Goal: Information Seeking & Learning: Learn about a topic

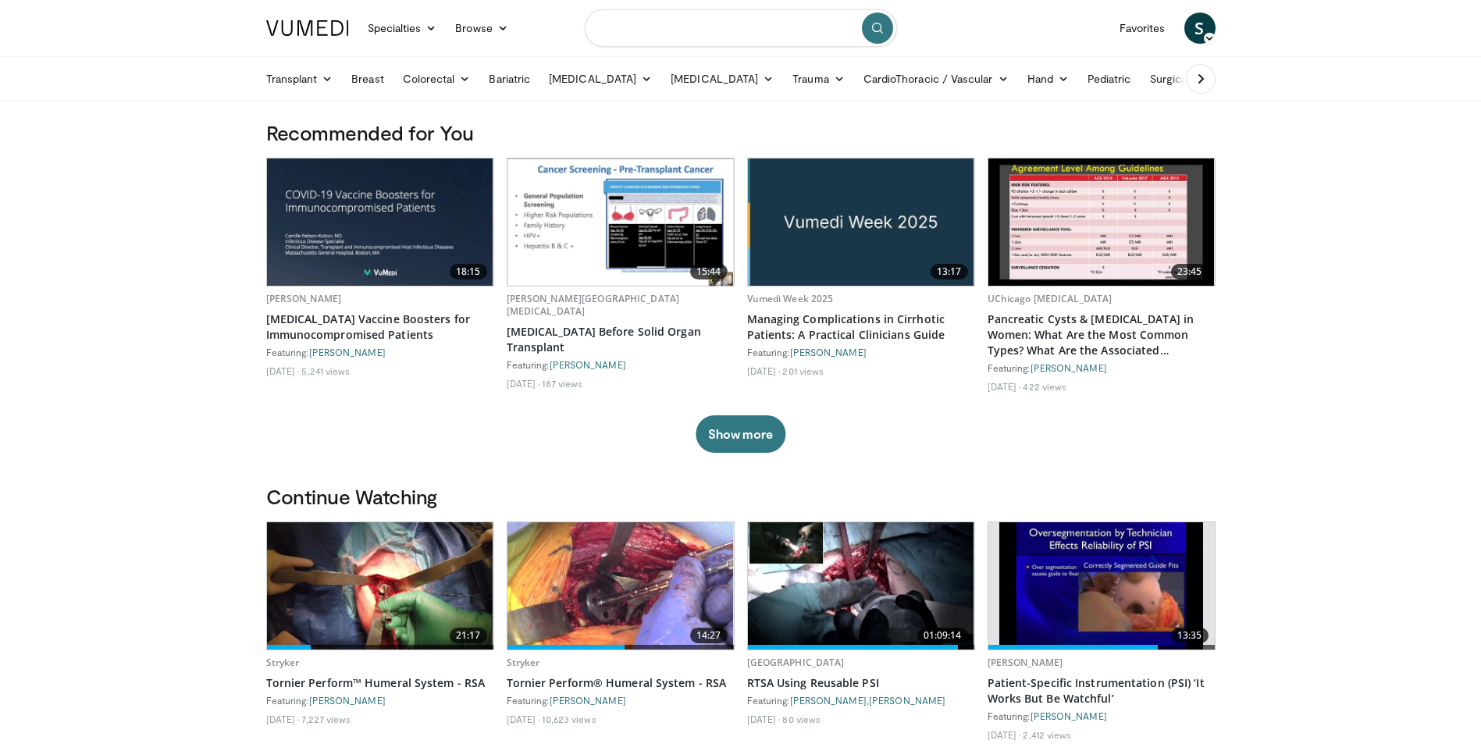
click at [653, 37] on input "Search topics, interventions" at bounding box center [741, 27] width 312 height 37
type input "**********"
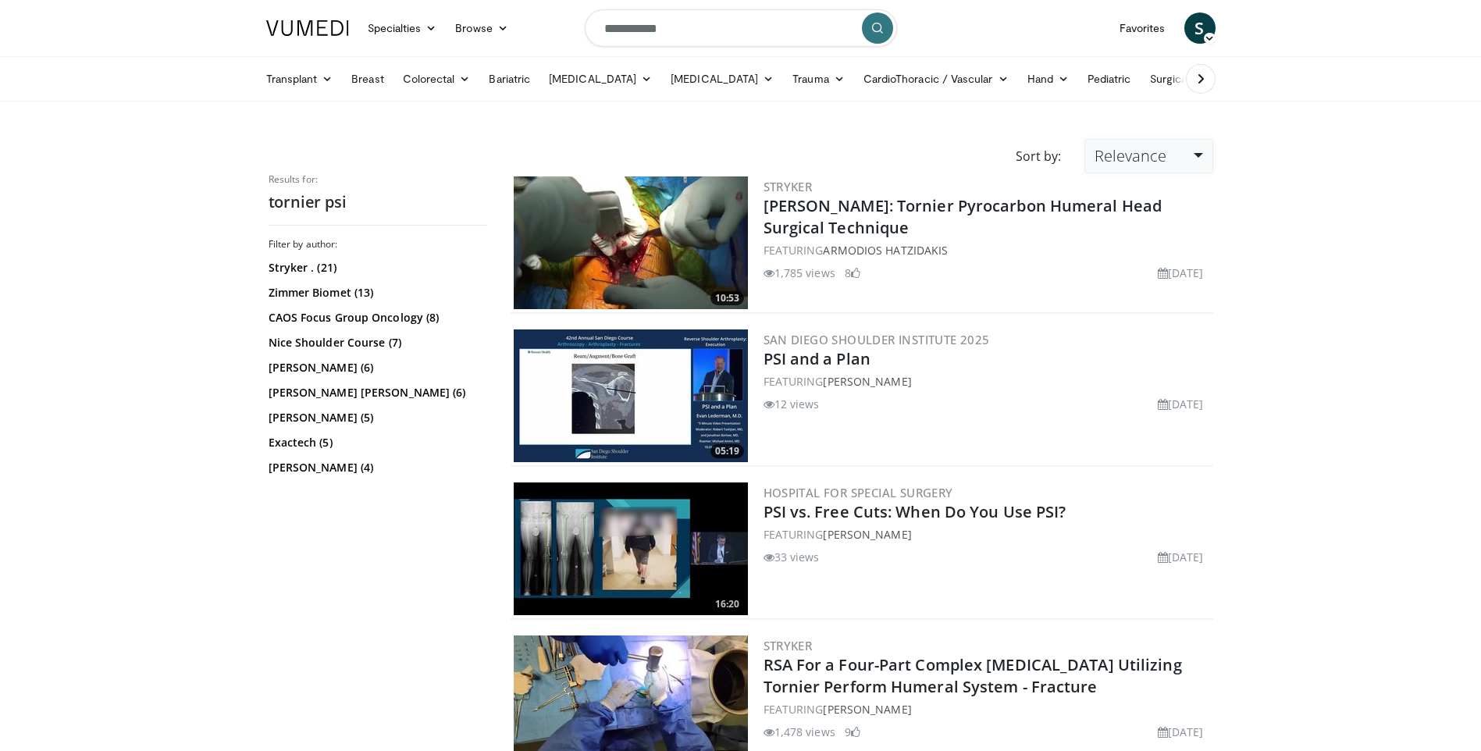
click at [1182, 147] on link "Relevance" at bounding box center [1149, 156] width 128 height 34
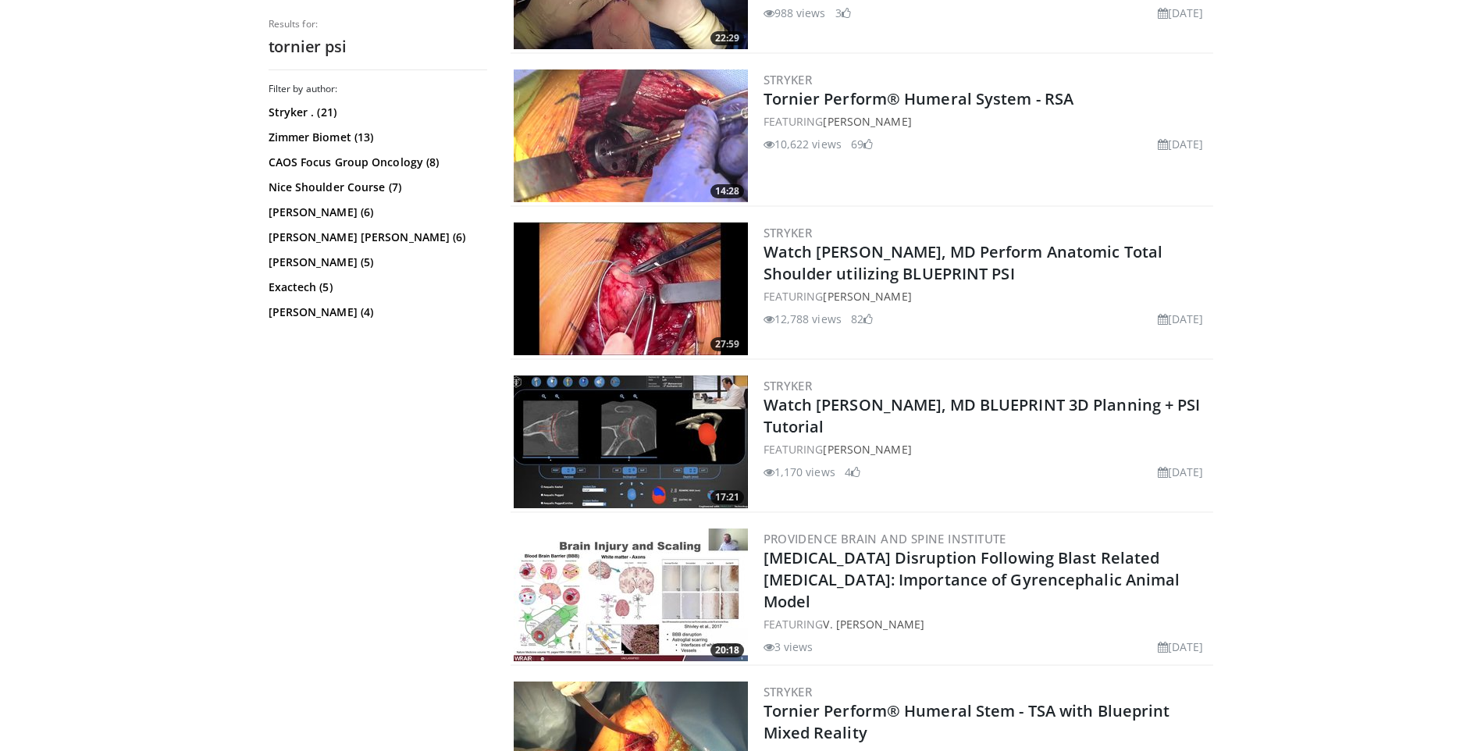
scroll to position [1562, 0]
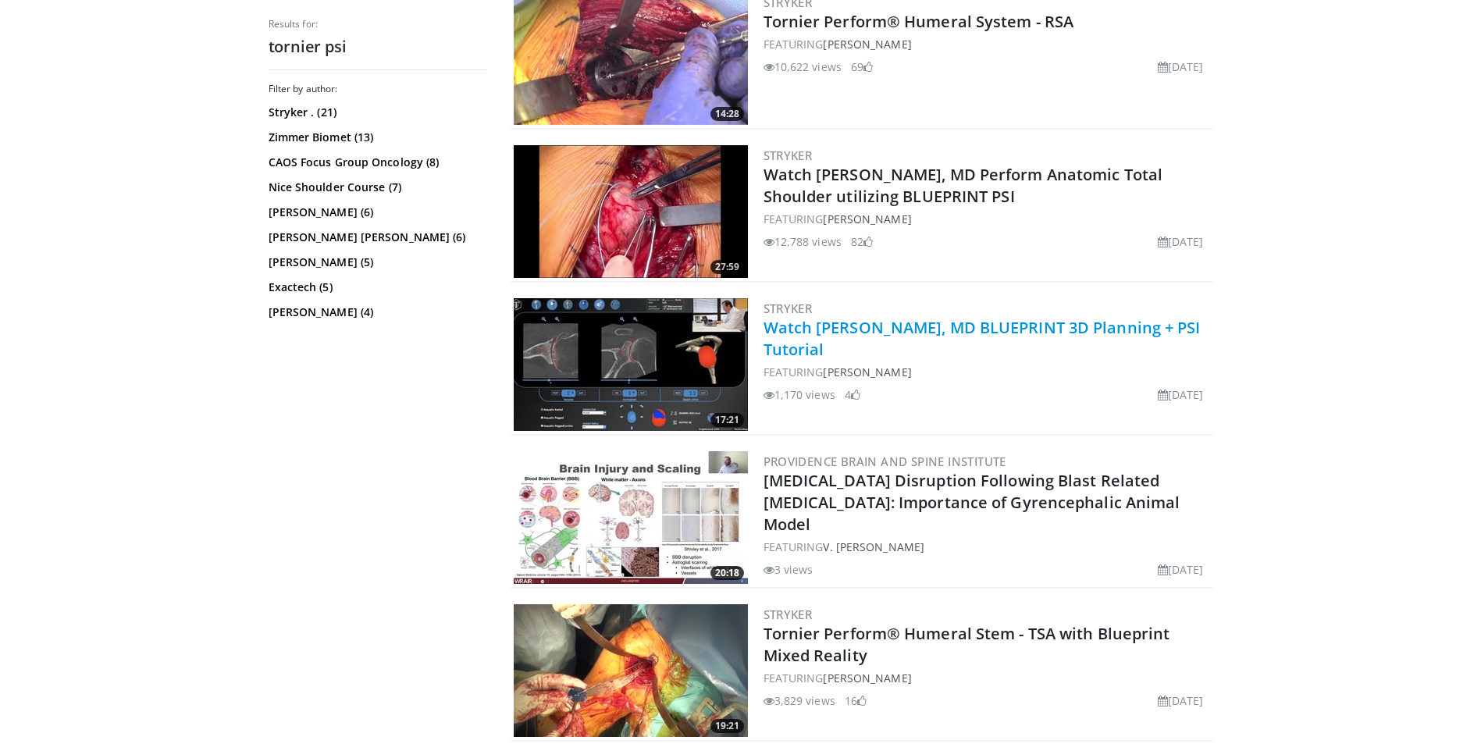
click at [926, 335] on link "Watch Gilles Walch, MD BLUEPRINT 3D Planning + PSI Tutorial" at bounding box center [982, 338] width 437 height 43
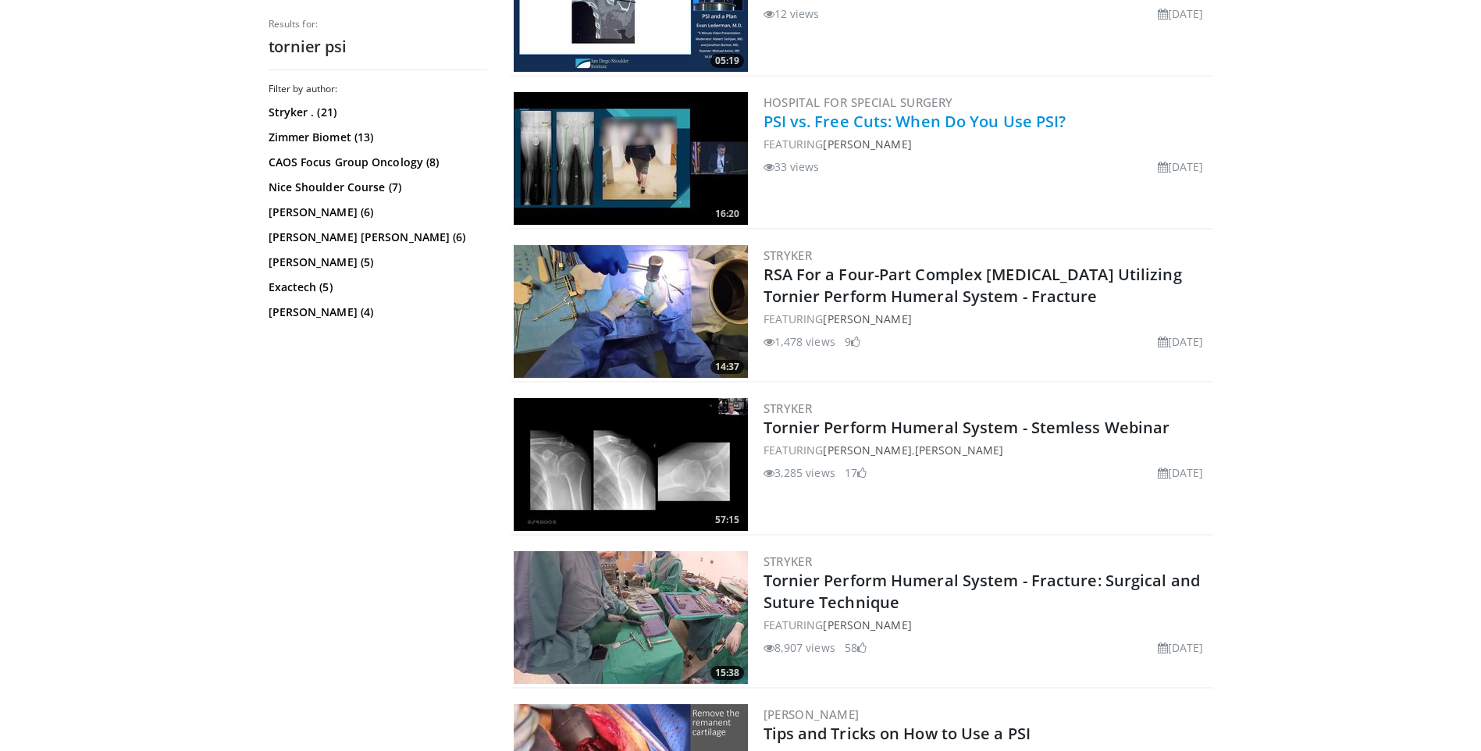
scroll to position [0, 0]
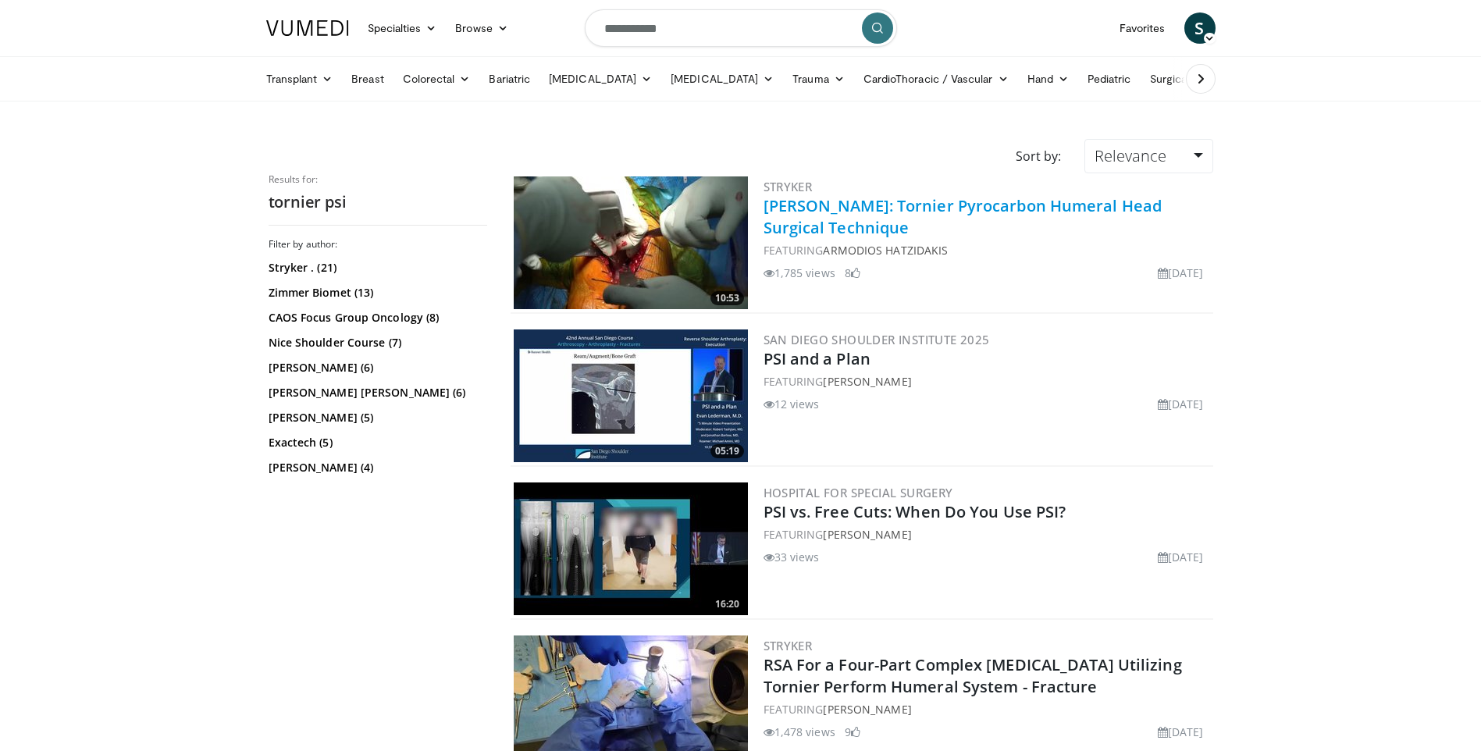
click at [865, 230] on link "Dr. Armodios Hatzidakis: Tornier Pyrocarbon Humeral Head Surgical Technique" at bounding box center [963, 216] width 399 height 43
drag, startPoint x: 640, startPoint y: 20, endPoint x: 794, endPoint y: 52, distance: 157.0
click at [641, 21] on input "**********" at bounding box center [741, 27] width 312 height 37
type input "**********"
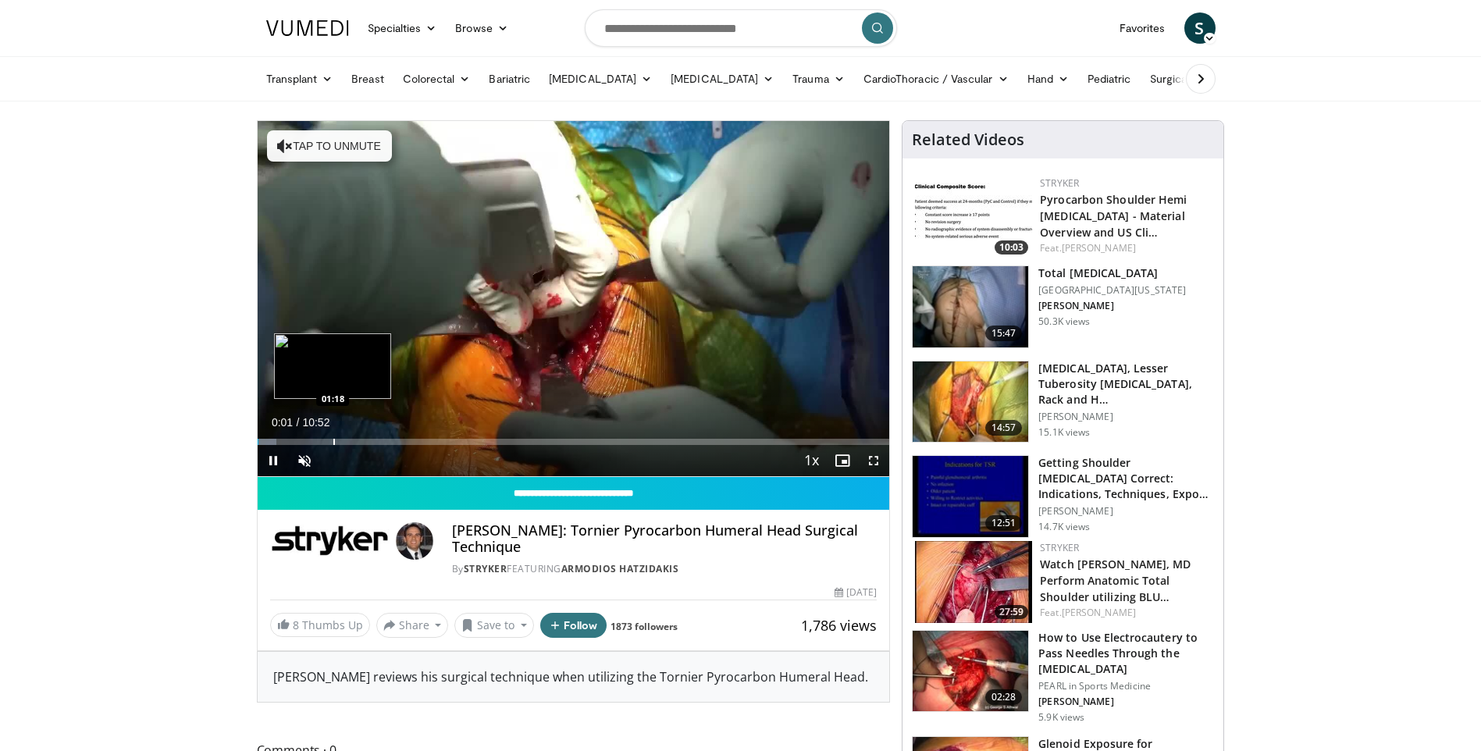
click at [333, 435] on div "Loaded : 3.07% 00:01 01:18" at bounding box center [574, 437] width 633 height 15
click at [379, 441] on div "Progress Bar" at bounding box center [380, 442] width 2 height 6
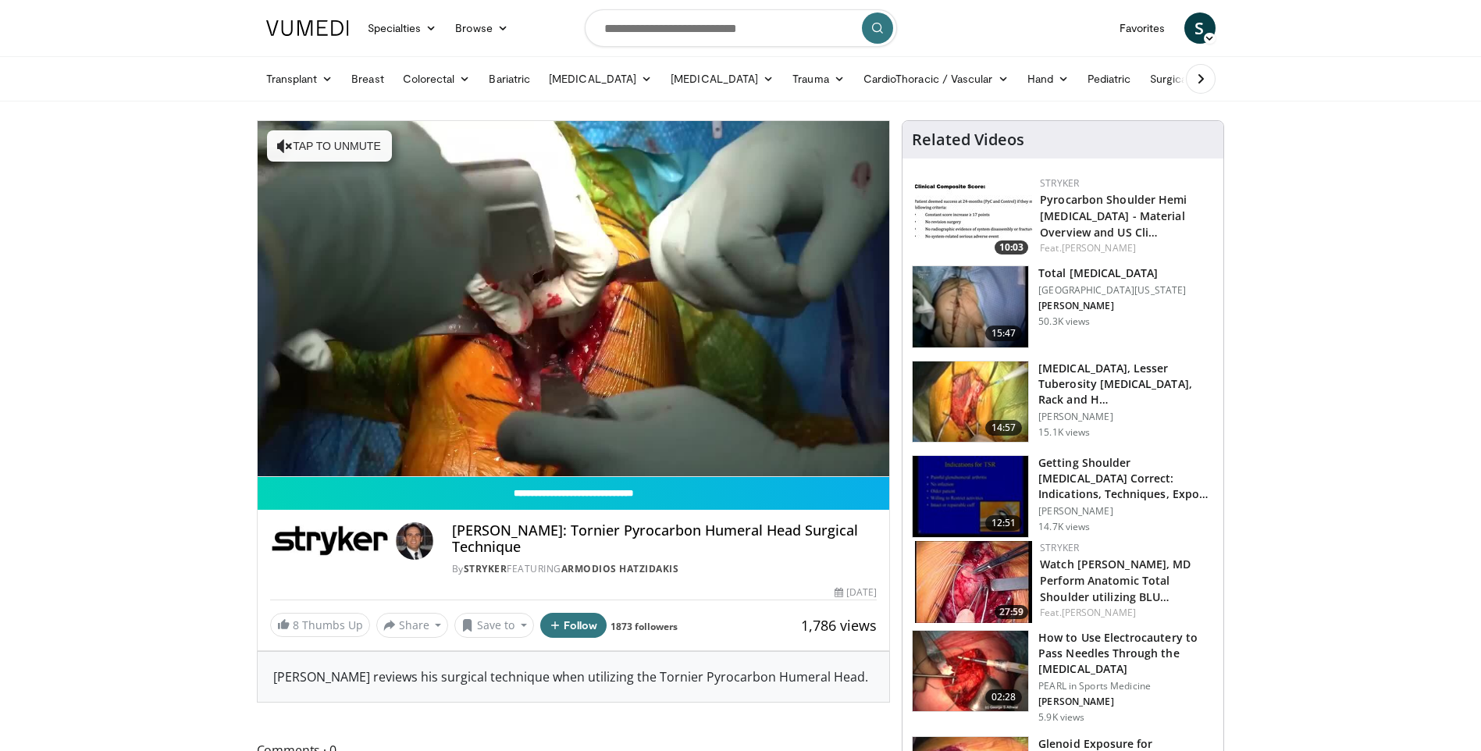
click at [464, 442] on video-js "**********" at bounding box center [574, 299] width 633 height 356
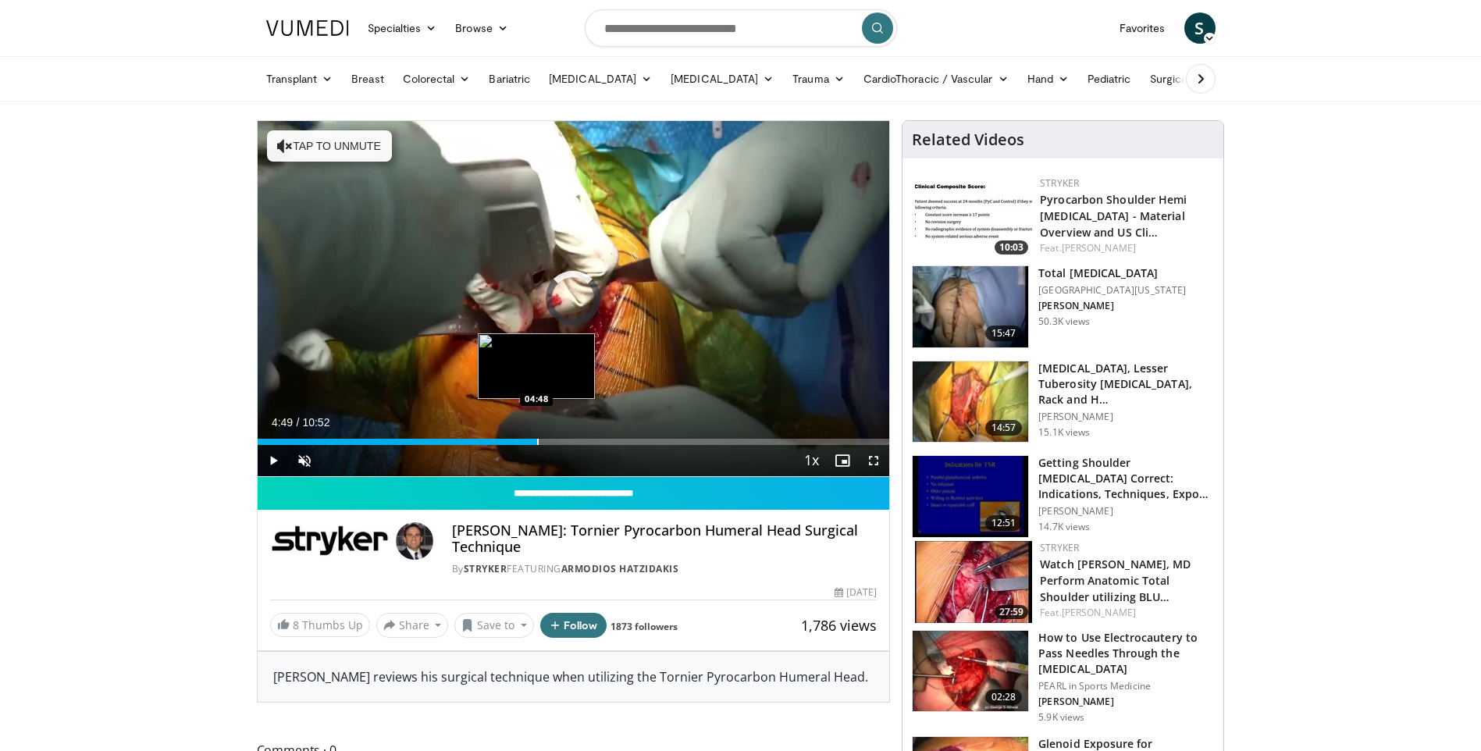
click at [537, 440] on div "Progress Bar" at bounding box center [538, 442] width 2 height 6
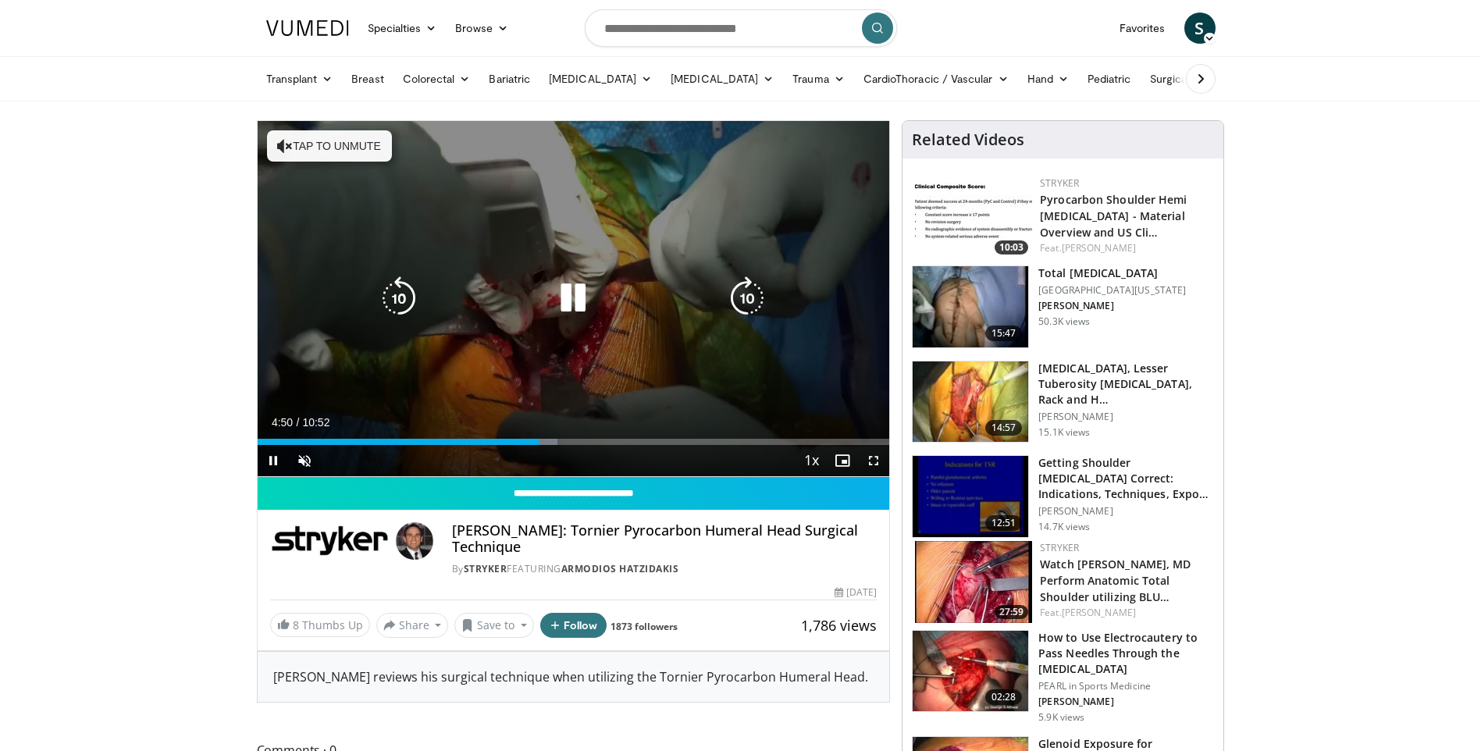
click at [610, 440] on div "Loaded : 47.52% 04:50 06:23" at bounding box center [574, 442] width 633 height 6
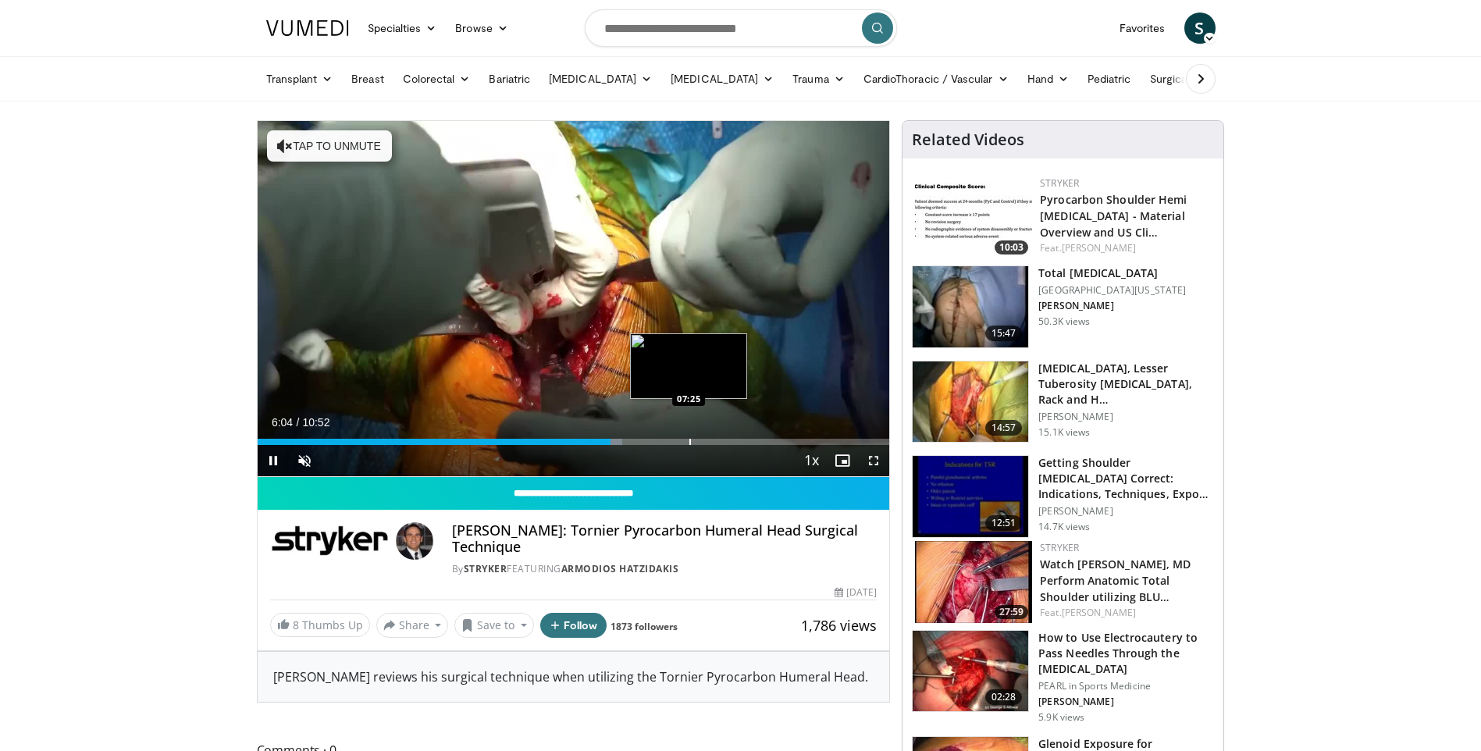
click at [689, 435] on div "Loaded : 57.78% 06:04 07:25" at bounding box center [574, 437] width 633 height 15
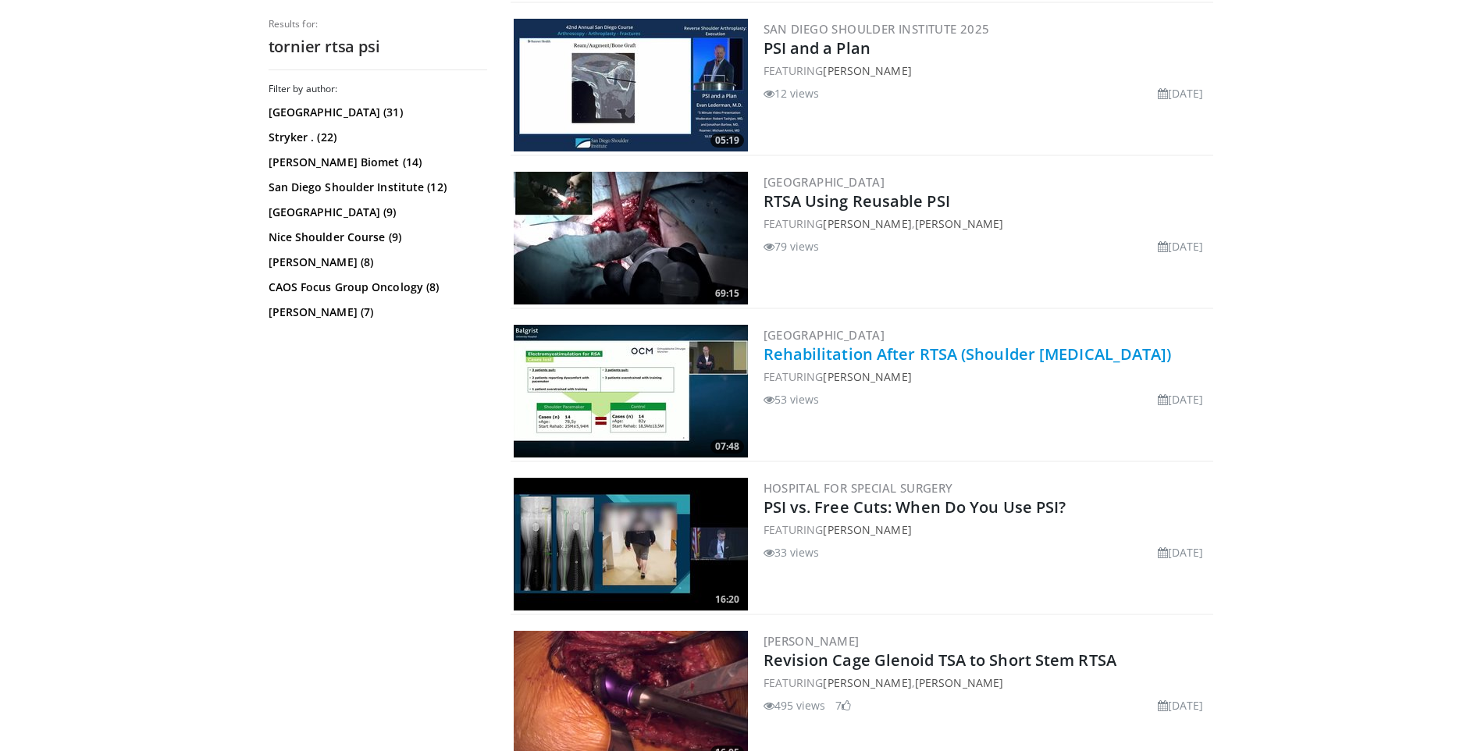
scroll to position [312, 0]
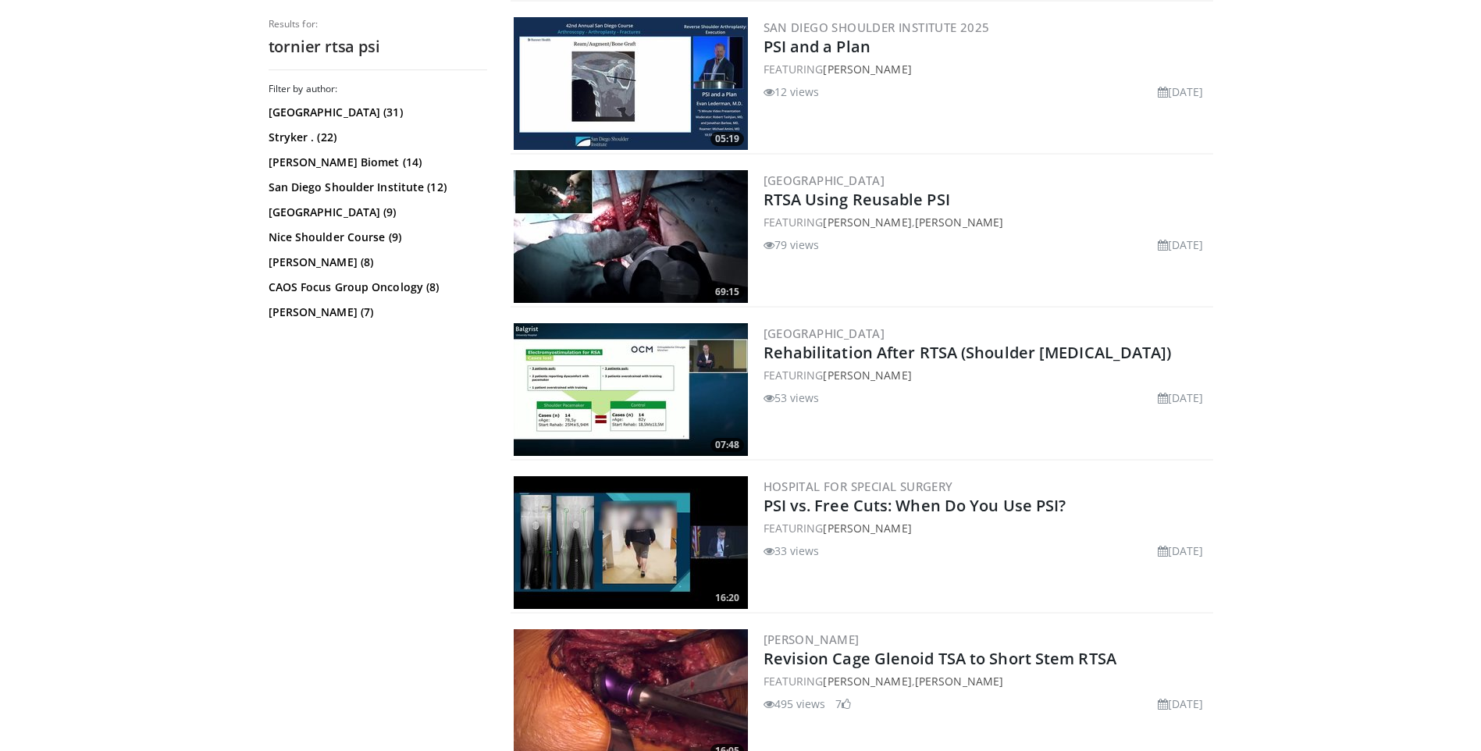
click at [711, 232] on img at bounding box center [631, 236] width 234 height 133
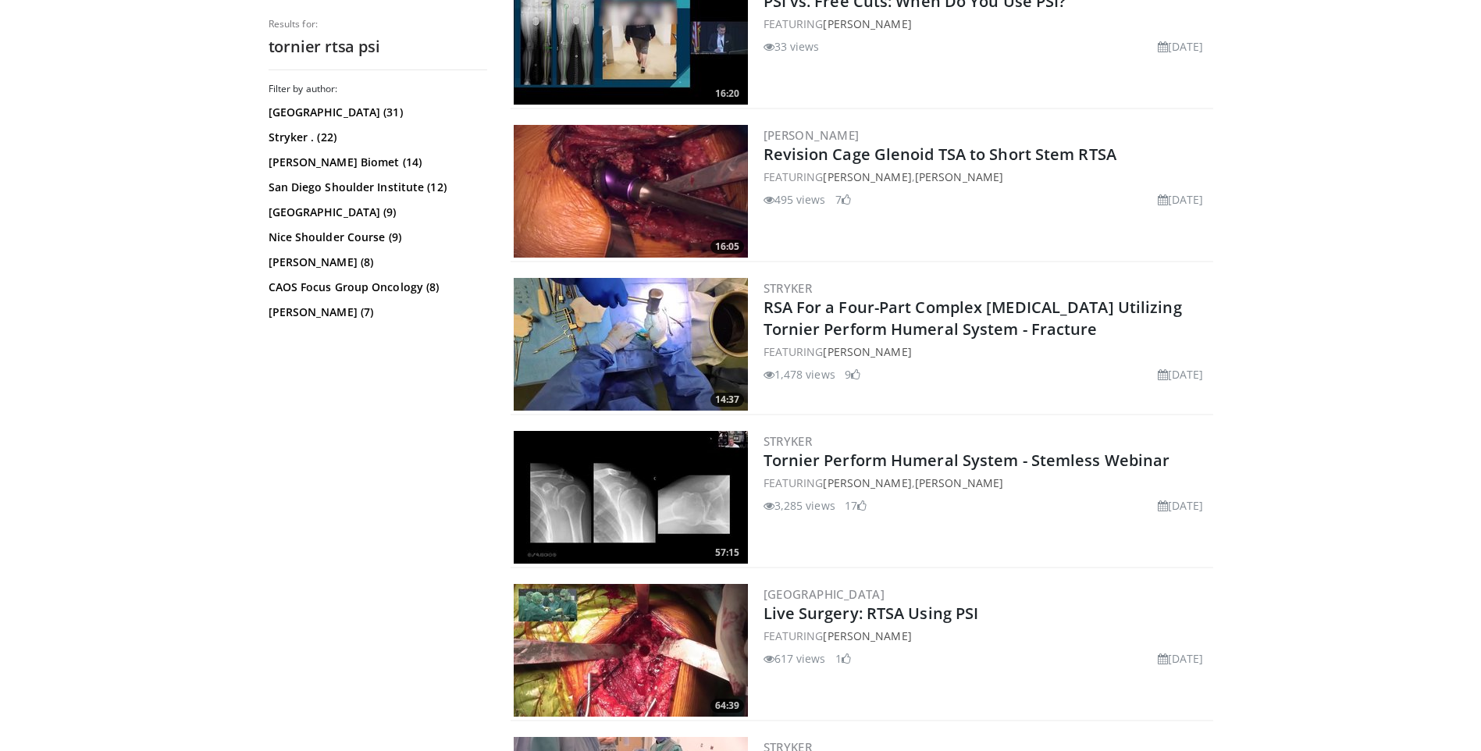
scroll to position [859, 0]
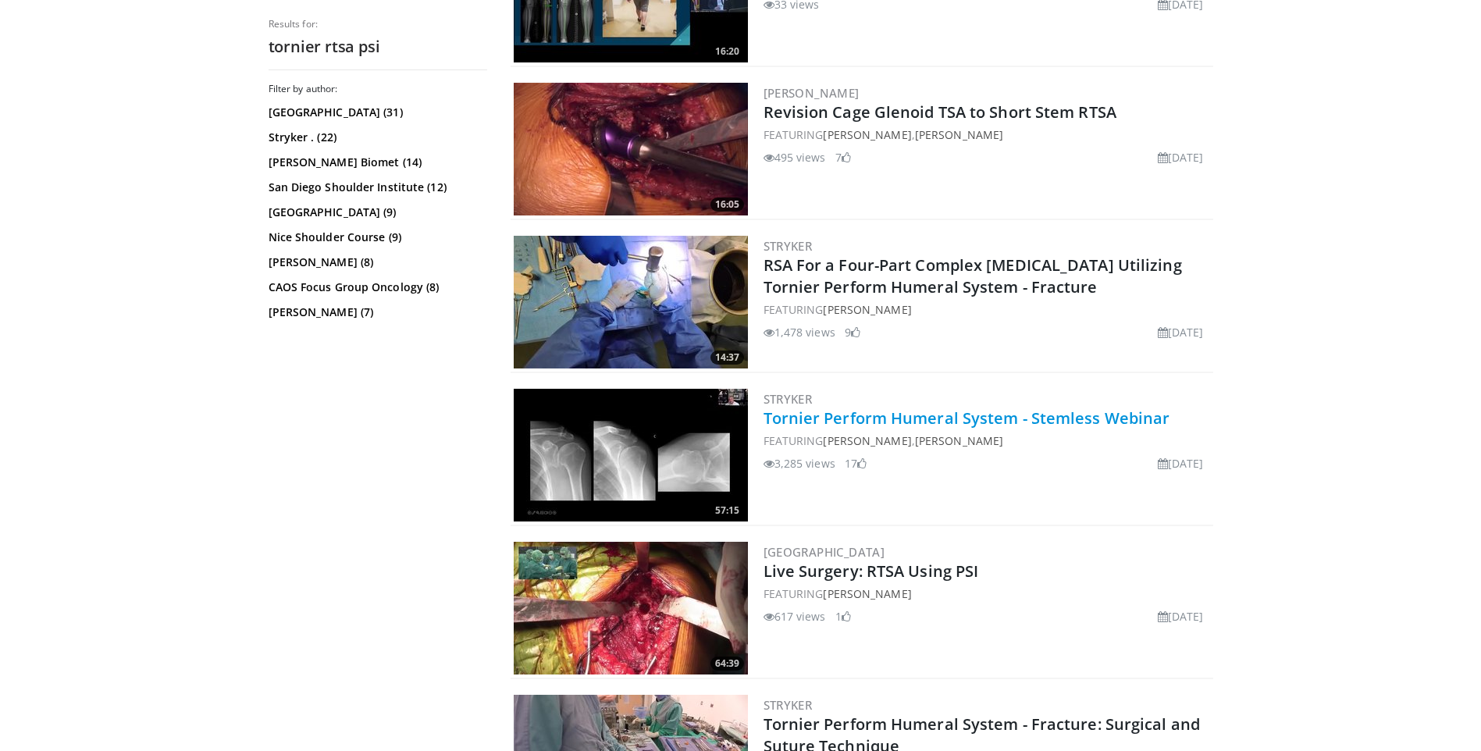
click at [940, 416] on link "Tornier Perform Humeral System - Stemless Webinar" at bounding box center [967, 418] width 407 height 21
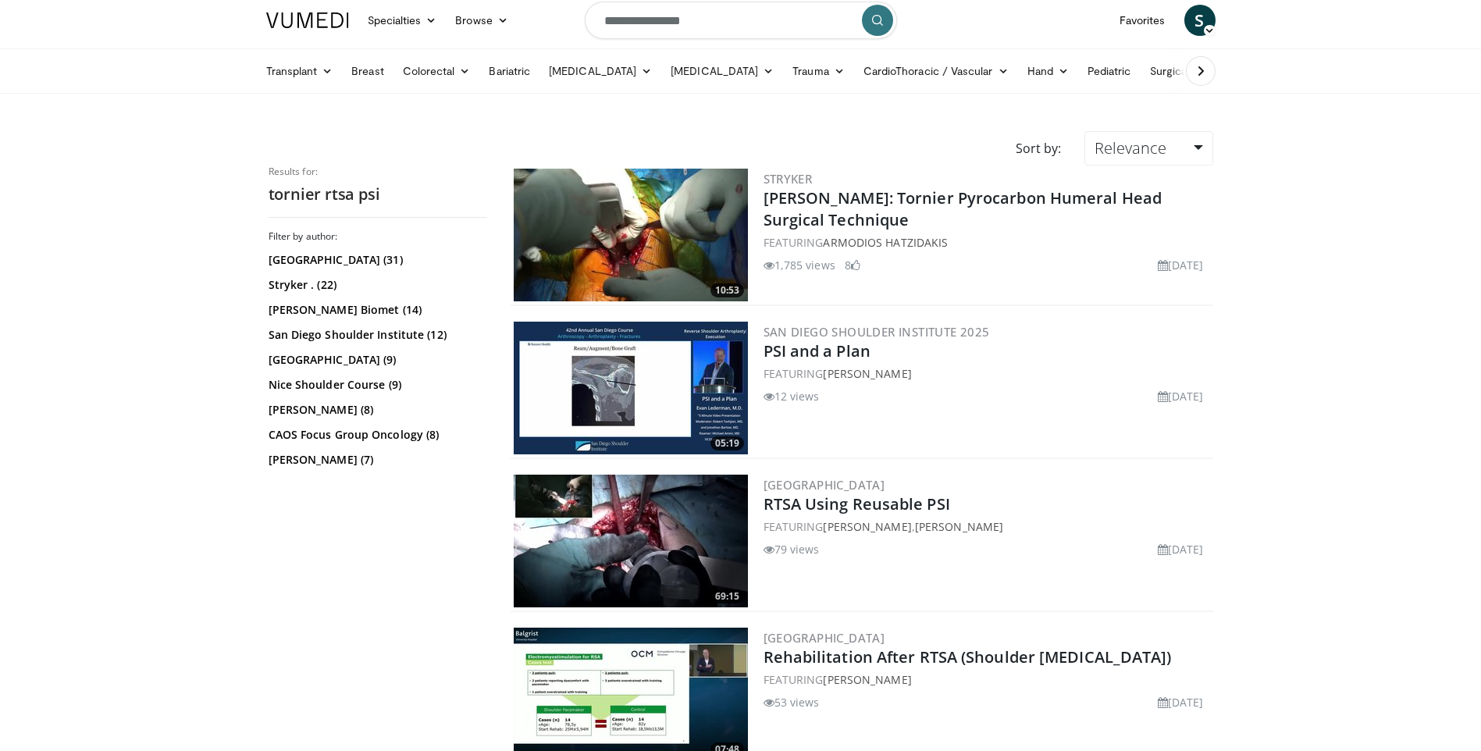
scroll to position [0, 0]
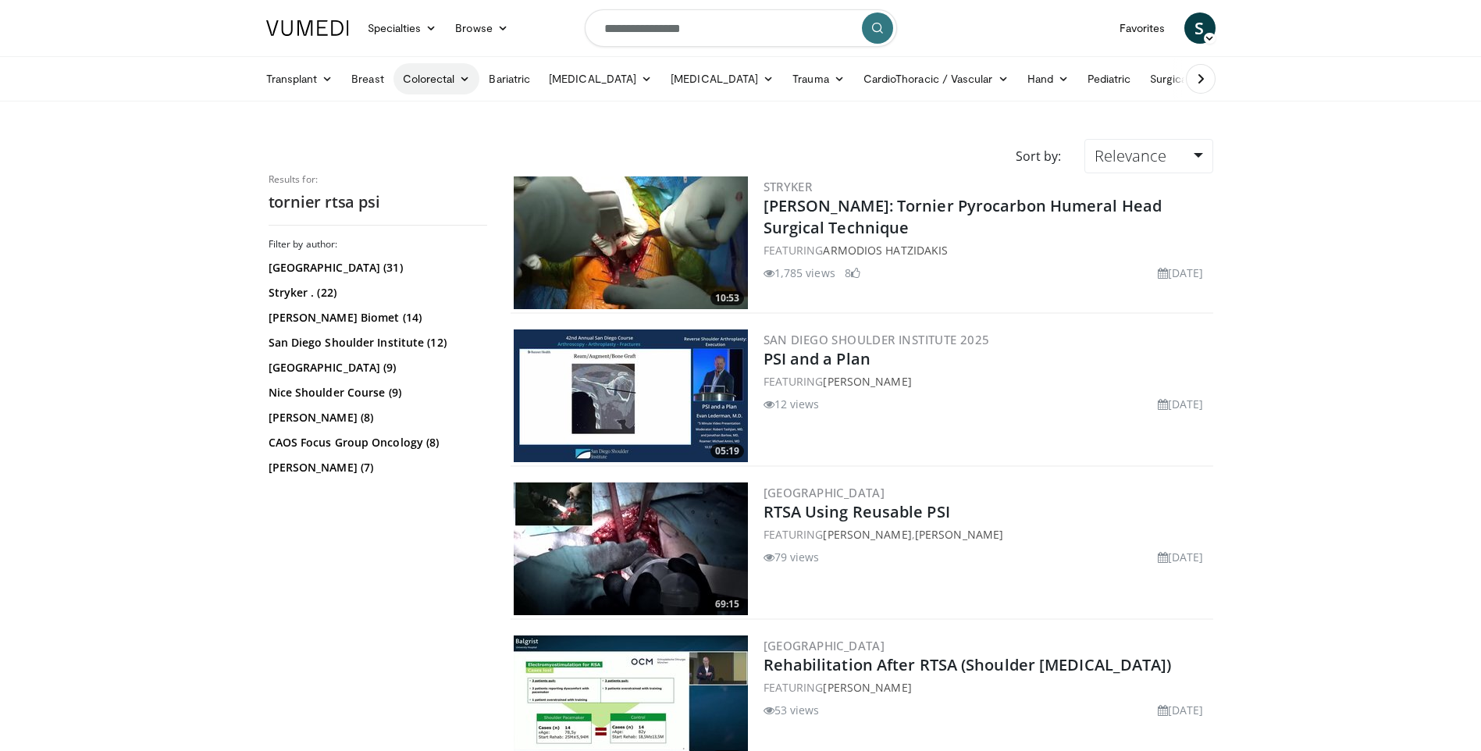
drag, startPoint x: 744, startPoint y: 29, endPoint x: 429, endPoint y: 65, distance: 316.7
click at [430, 65] on header "Specialties Adult & Family Medicine Allergy, Asthma, Immunology Anesthesiology …" at bounding box center [740, 51] width 1481 height 102
type input "**********"
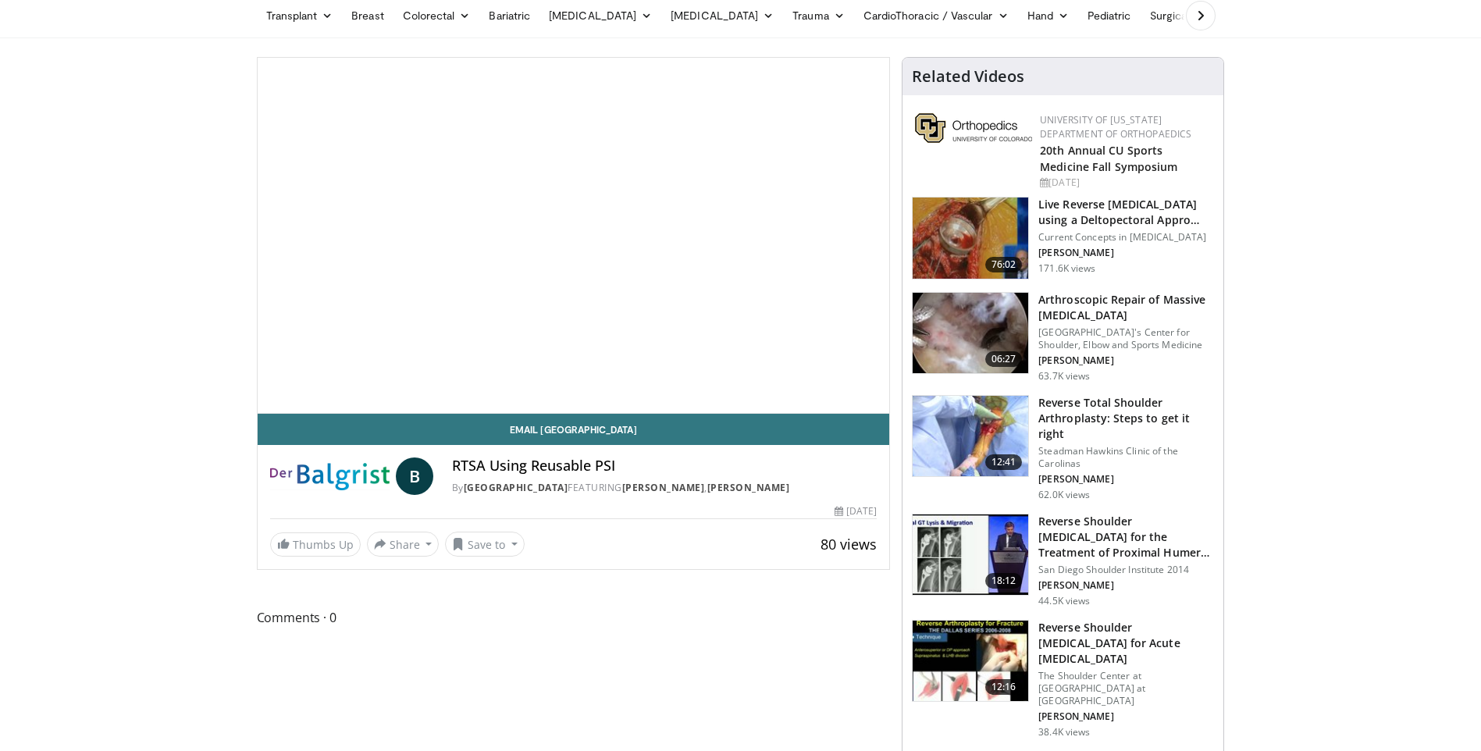
scroll to position [78, 0]
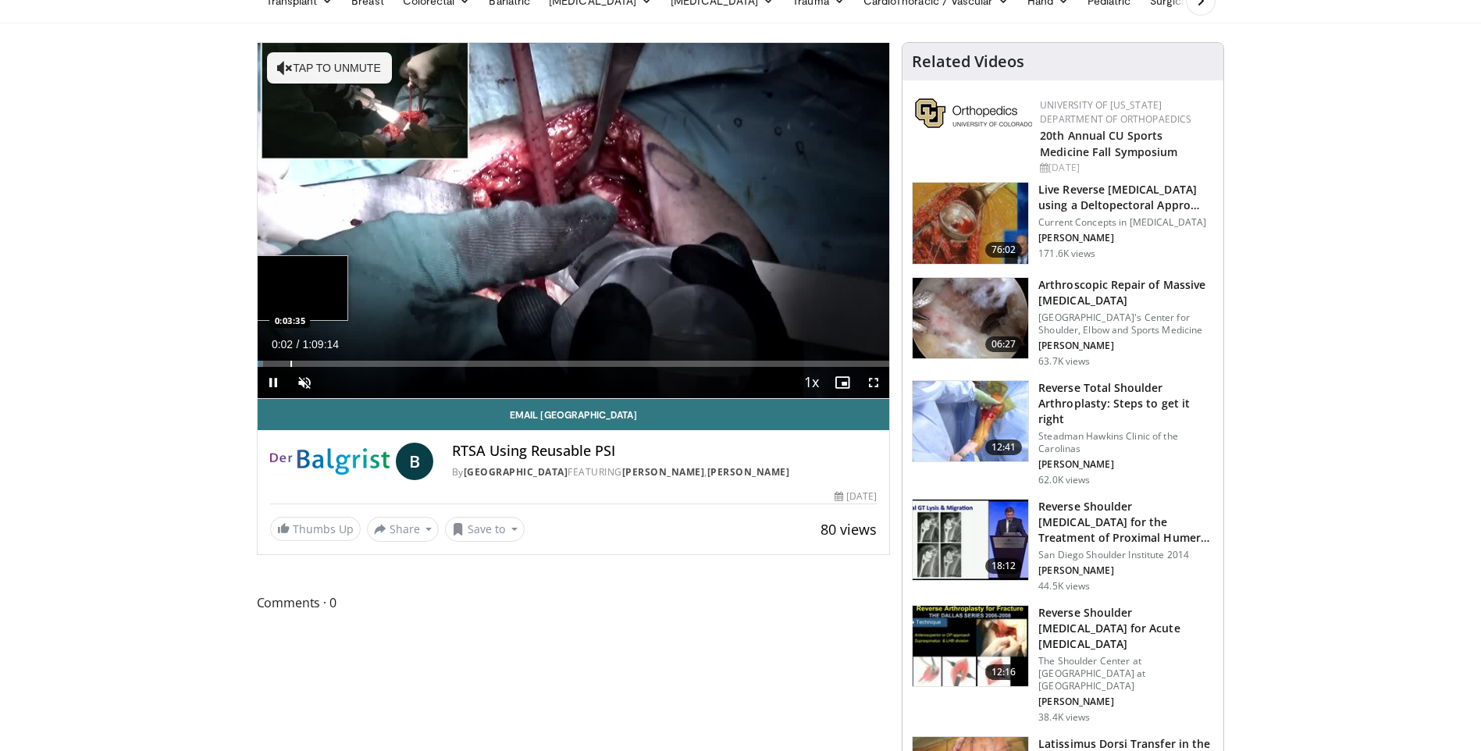
click at [290, 365] on div "Progress Bar" at bounding box center [291, 364] width 2 height 6
click at [327, 365] on div "Progress Bar" at bounding box center [328, 364] width 2 height 6
click at [412, 373] on div "Current Time 7:32 / Duration 1:09:14 Pause Skip Backward Skip Forward Unmute 0%…" at bounding box center [574, 382] width 633 height 31
click at [365, 367] on div "Current Time 7:33 / Duration 1:09:14 Pause Skip Backward Skip Forward Unmute 0%…" at bounding box center [574, 382] width 633 height 31
click at [365, 361] on div "Progress Bar" at bounding box center [366, 364] width 2 height 6
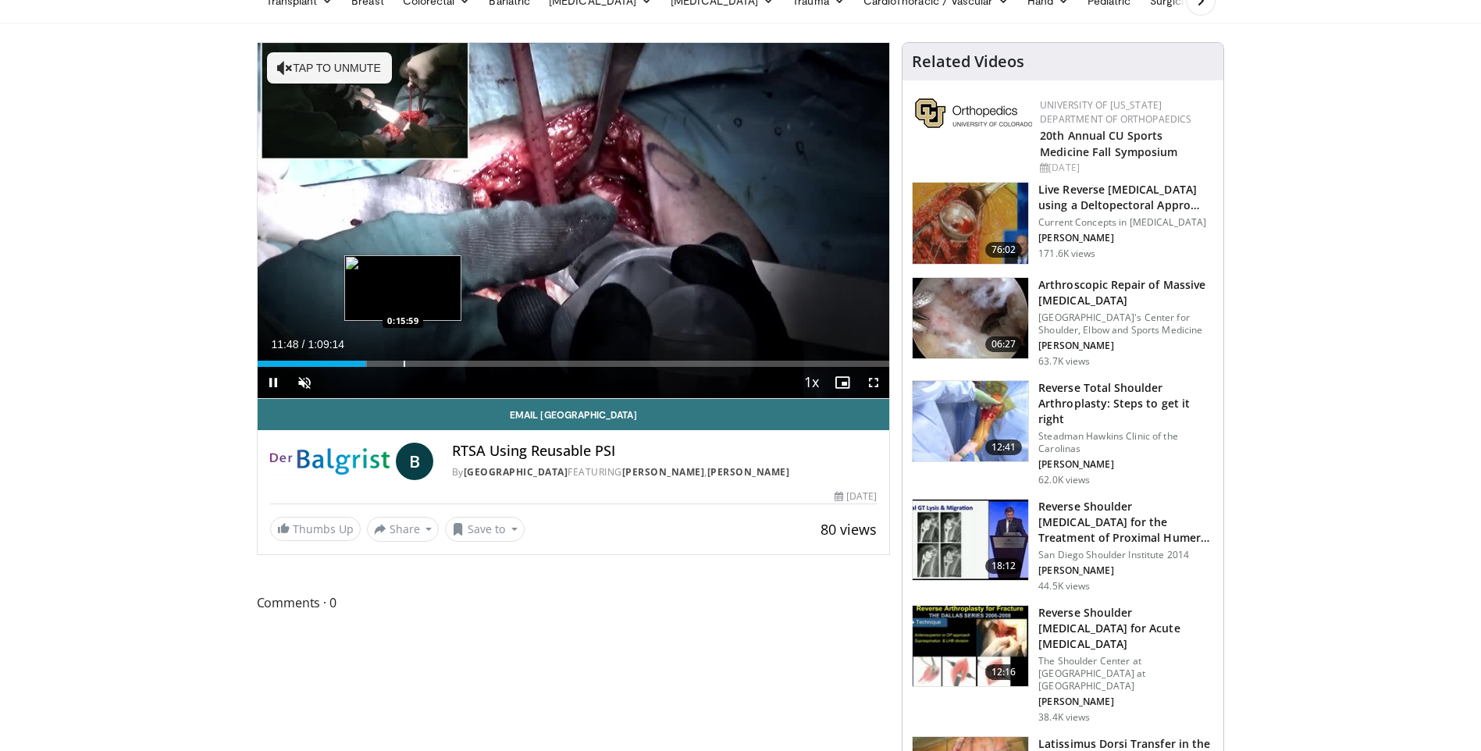
click at [403, 359] on div "Loaded : 17.33% 0:11:48 0:15:59" at bounding box center [574, 359] width 633 height 15
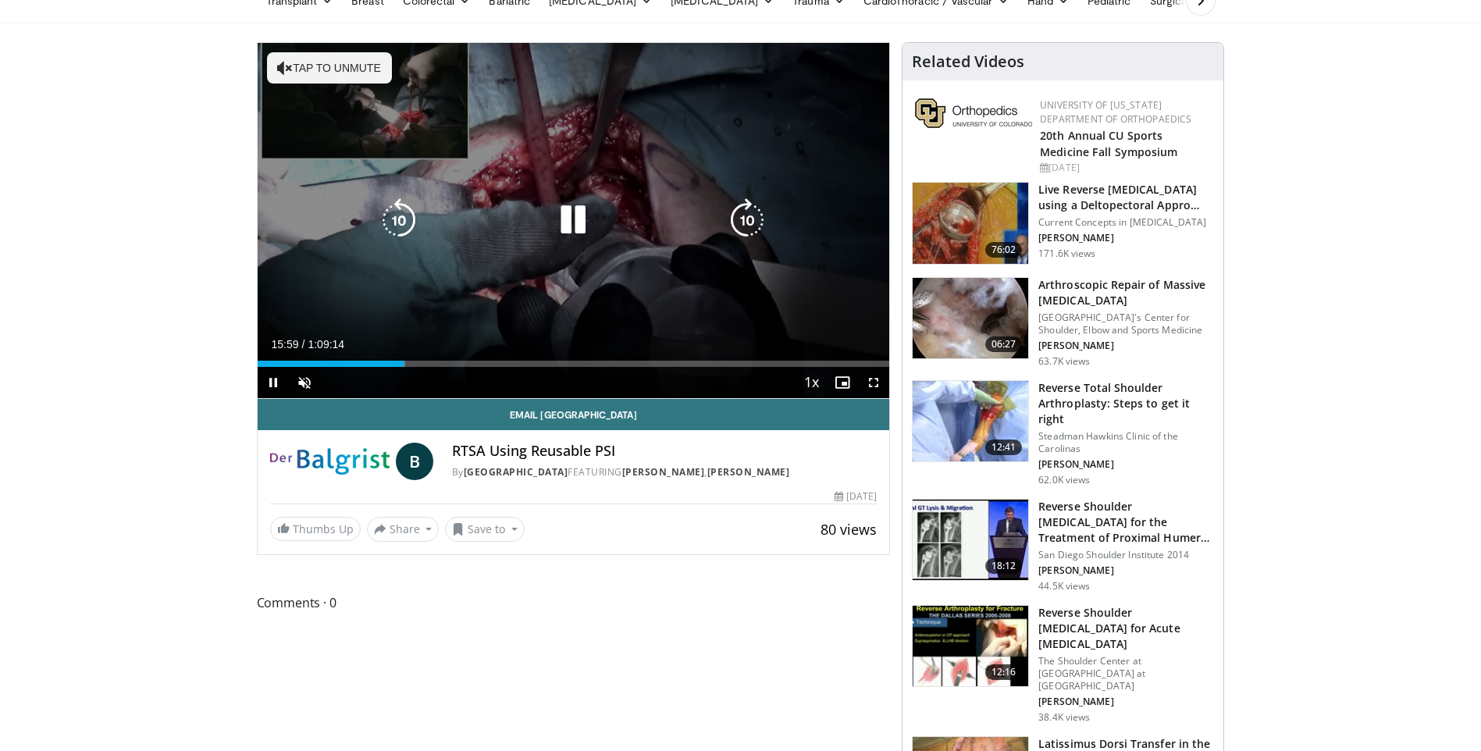
click at [445, 363] on div "Loaded : 23.35% 0:15:59 0:15:59" at bounding box center [574, 364] width 633 height 6
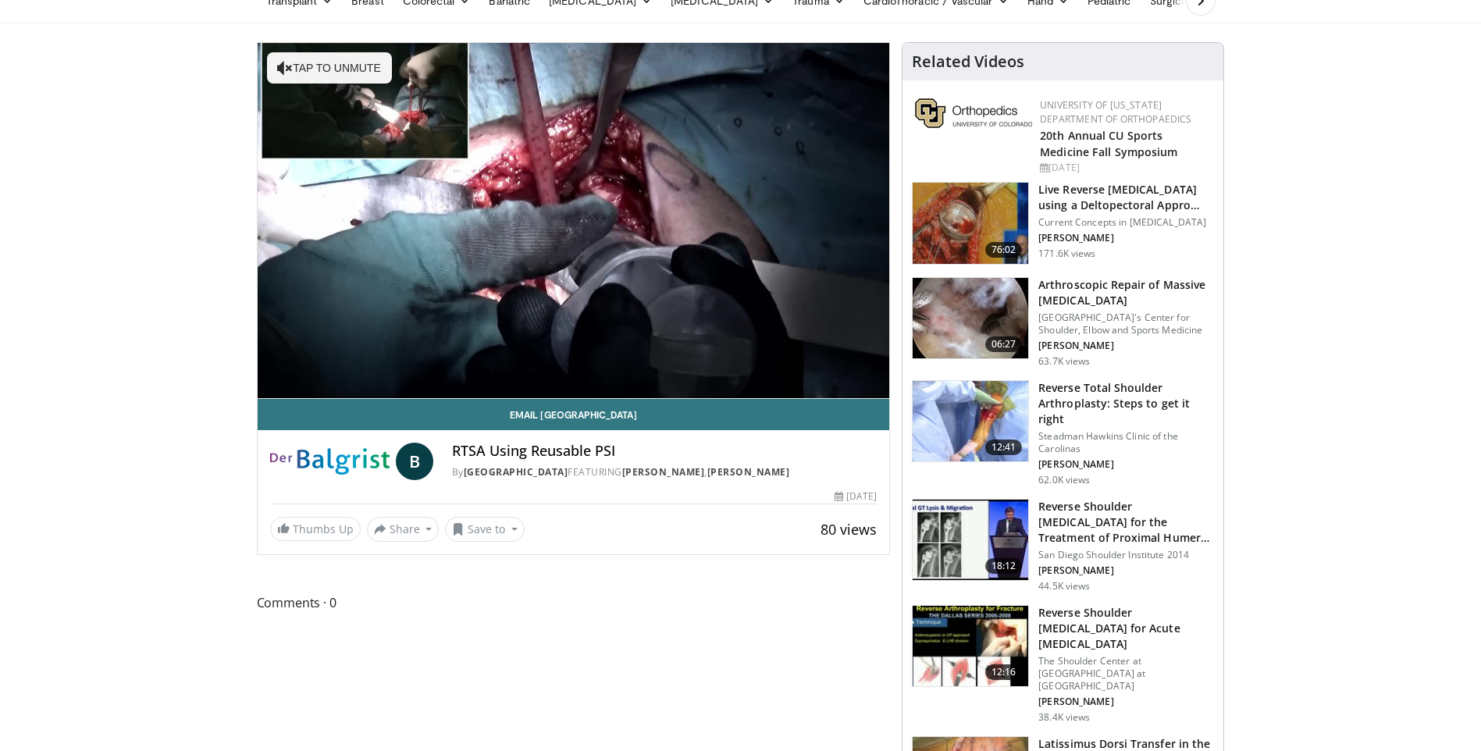
click at [502, 362] on video-js "**********" at bounding box center [574, 221] width 633 height 356
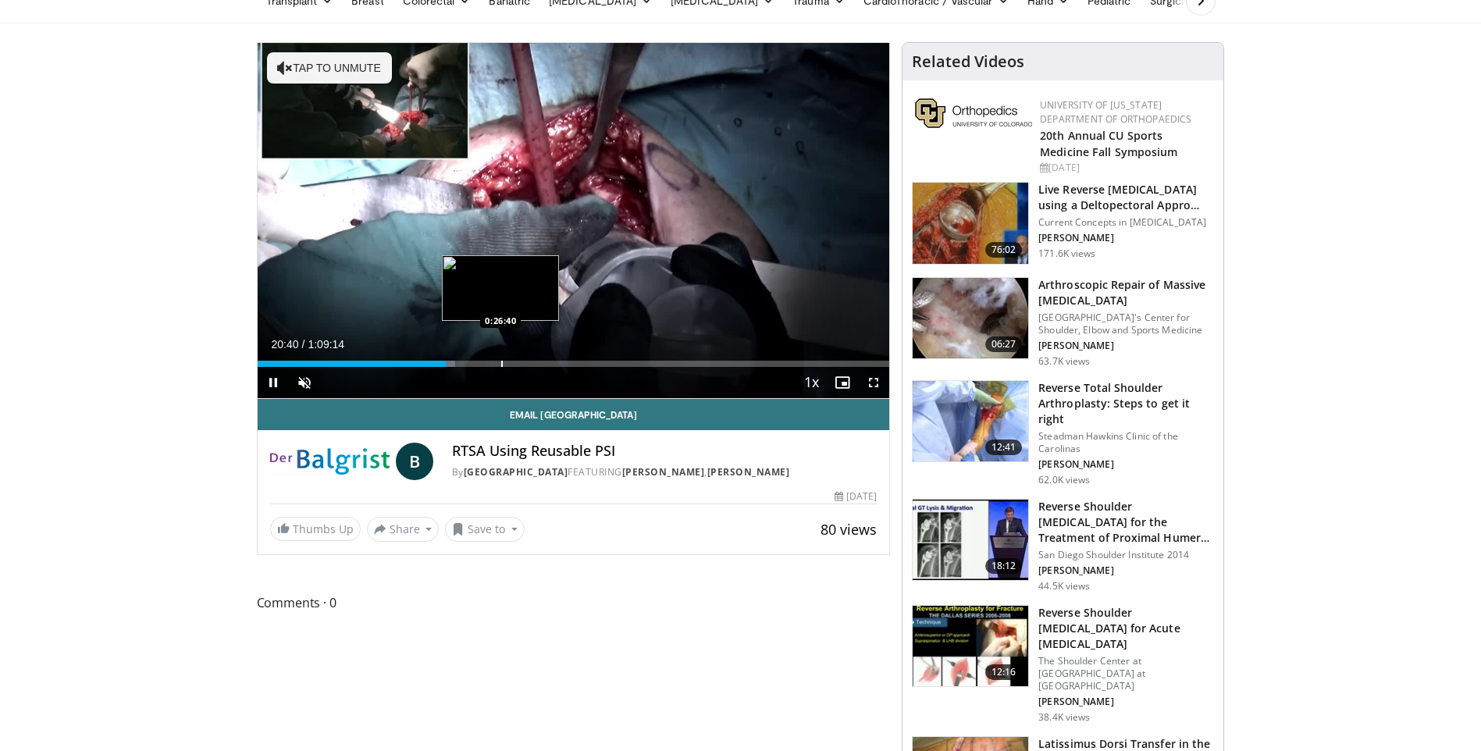
click at [501, 358] on div "Loaded : 31.29% 0:20:40 0:26:40" at bounding box center [574, 359] width 633 height 15
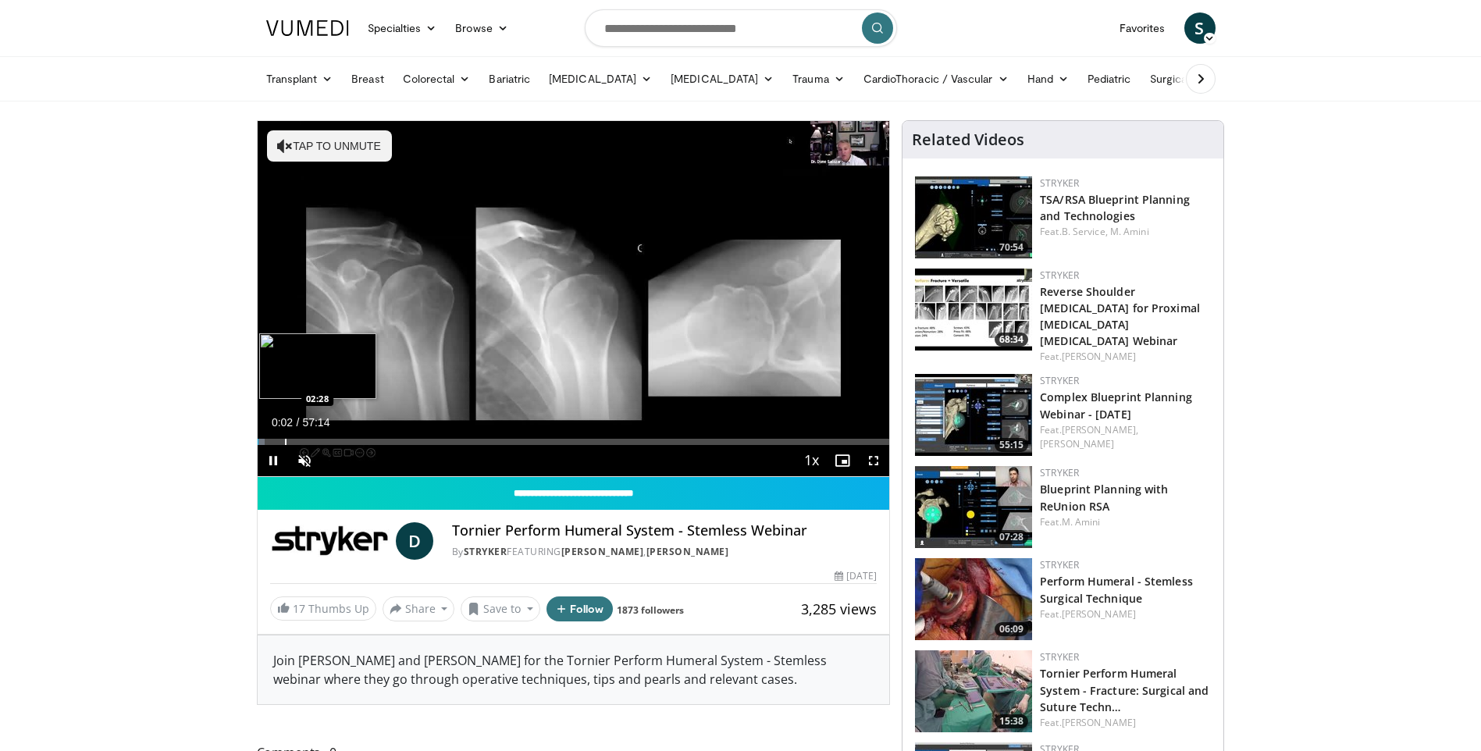
click at [285, 439] on div "Progress Bar" at bounding box center [286, 442] width 2 height 6
click at [347, 441] on div "Progress Bar" at bounding box center [348, 442] width 2 height 6
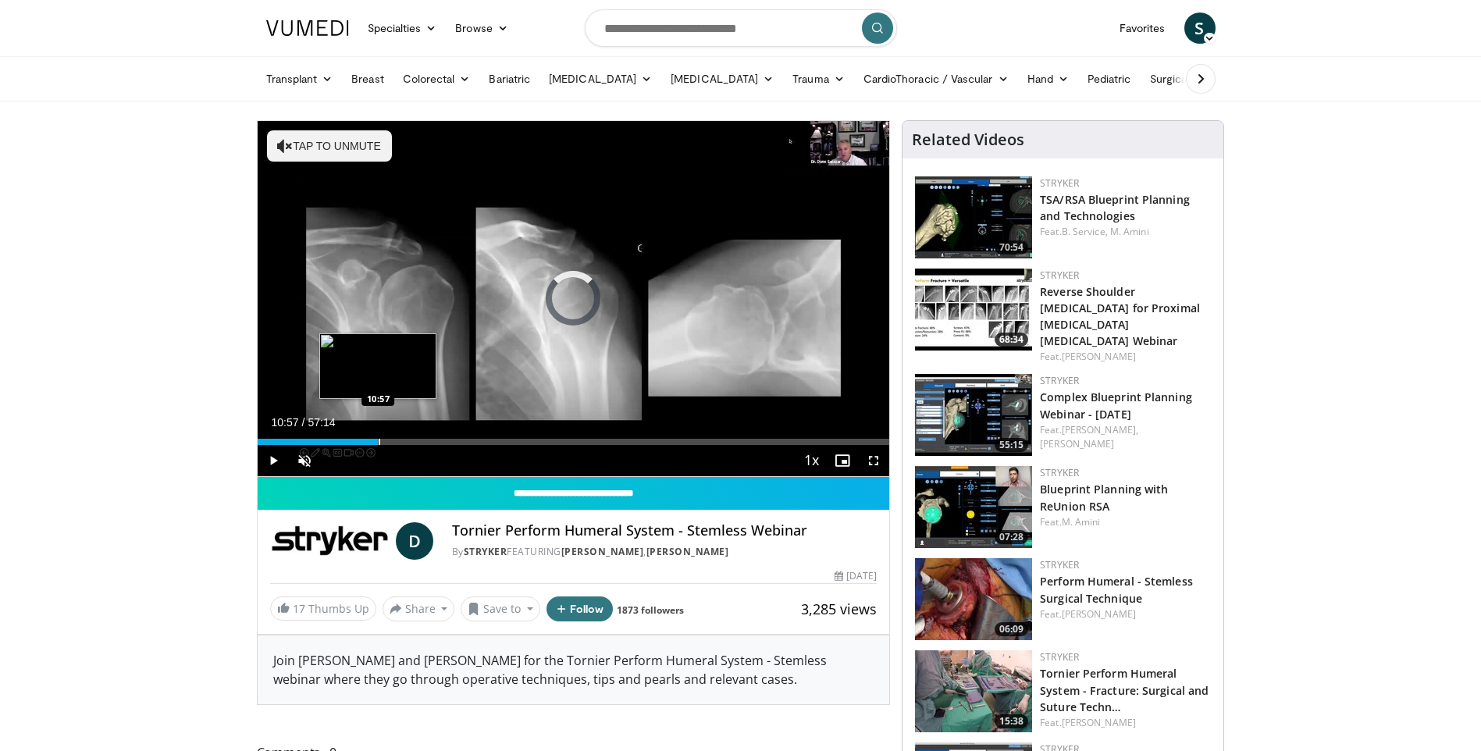
click at [378, 437] on div "Loaded : 14.27% 10:57 10:57" at bounding box center [574, 437] width 633 height 15
click at [384, 444] on div "Progress Bar" at bounding box center [385, 442] width 2 height 6
click at [412, 442] on div "Progress Bar" at bounding box center [413, 442] width 2 height 6
click at [430, 446] on div "Current Time 13:53 / Duration 57:14 Pause Skip Backward Skip Forward Unmute 0% …" at bounding box center [574, 460] width 633 height 31
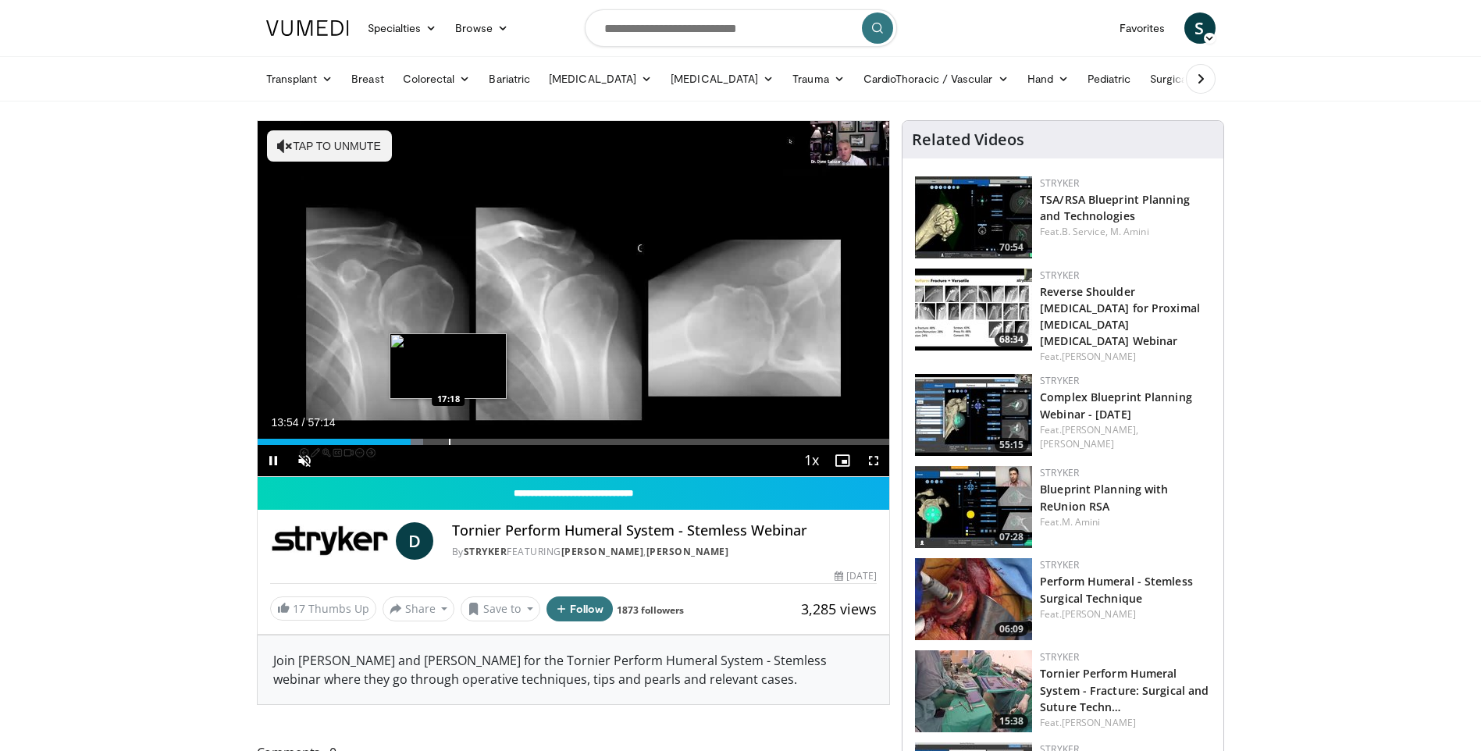
click at [449, 440] on div "Progress Bar" at bounding box center [450, 442] width 2 height 6
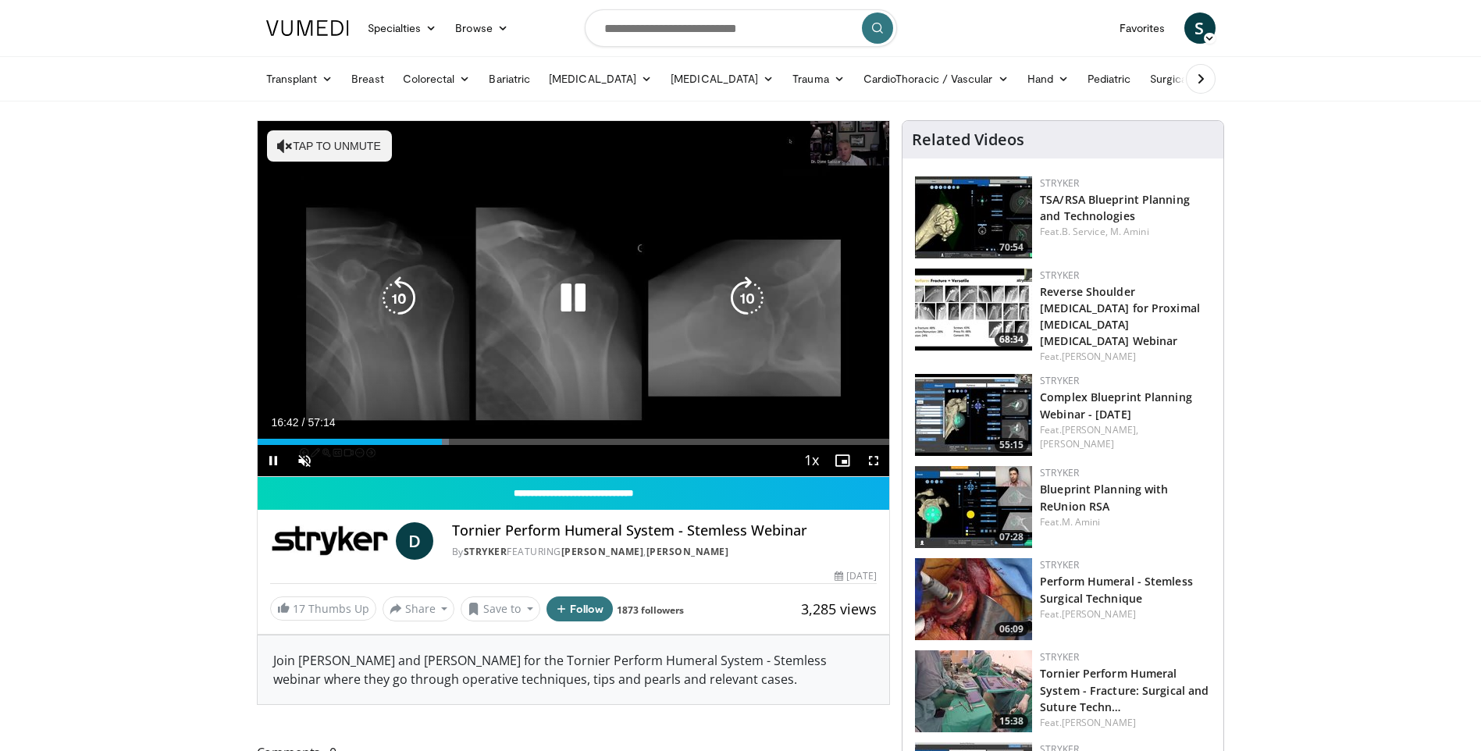
click at [348, 151] on button "Tap to unmute" at bounding box center [329, 145] width 125 height 31
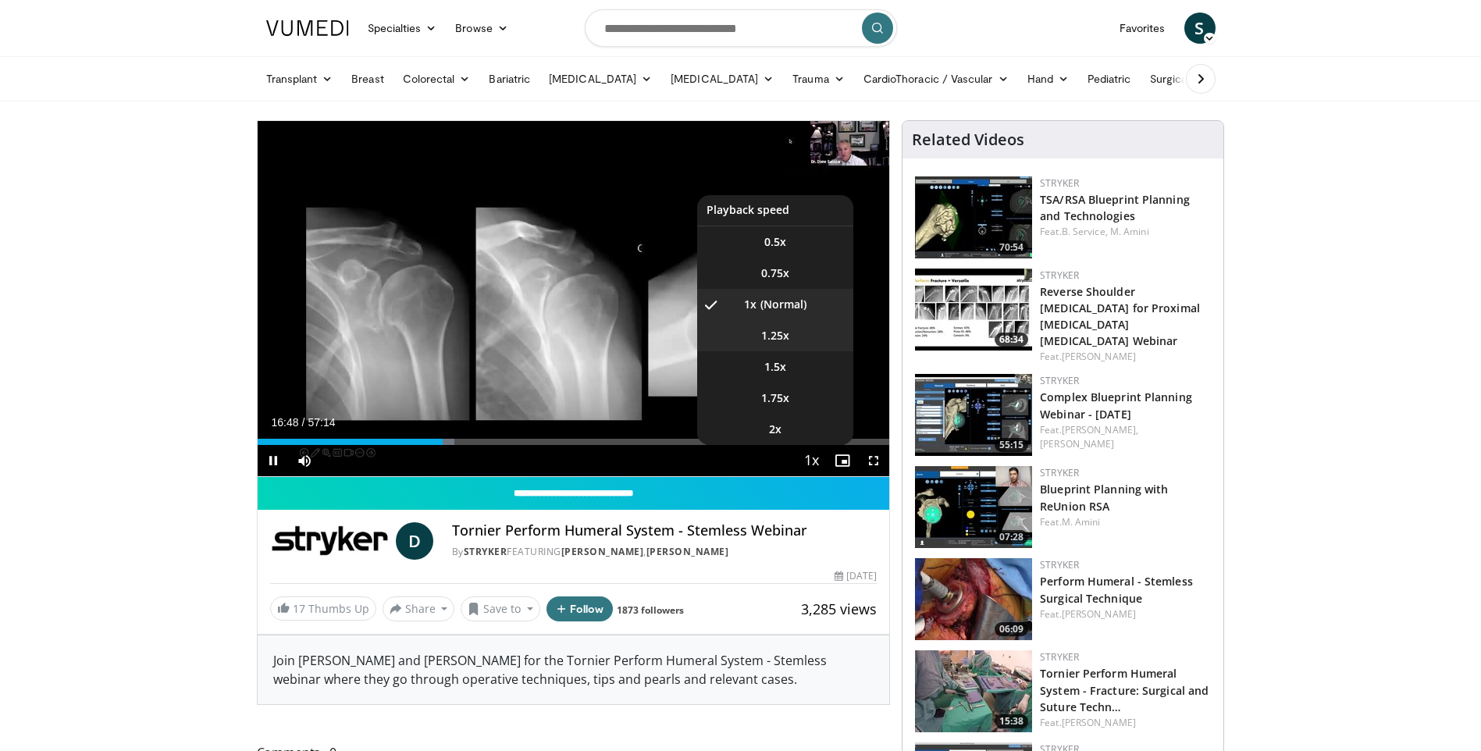
click at [778, 329] on span "1.25x" at bounding box center [775, 336] width 28 height 16
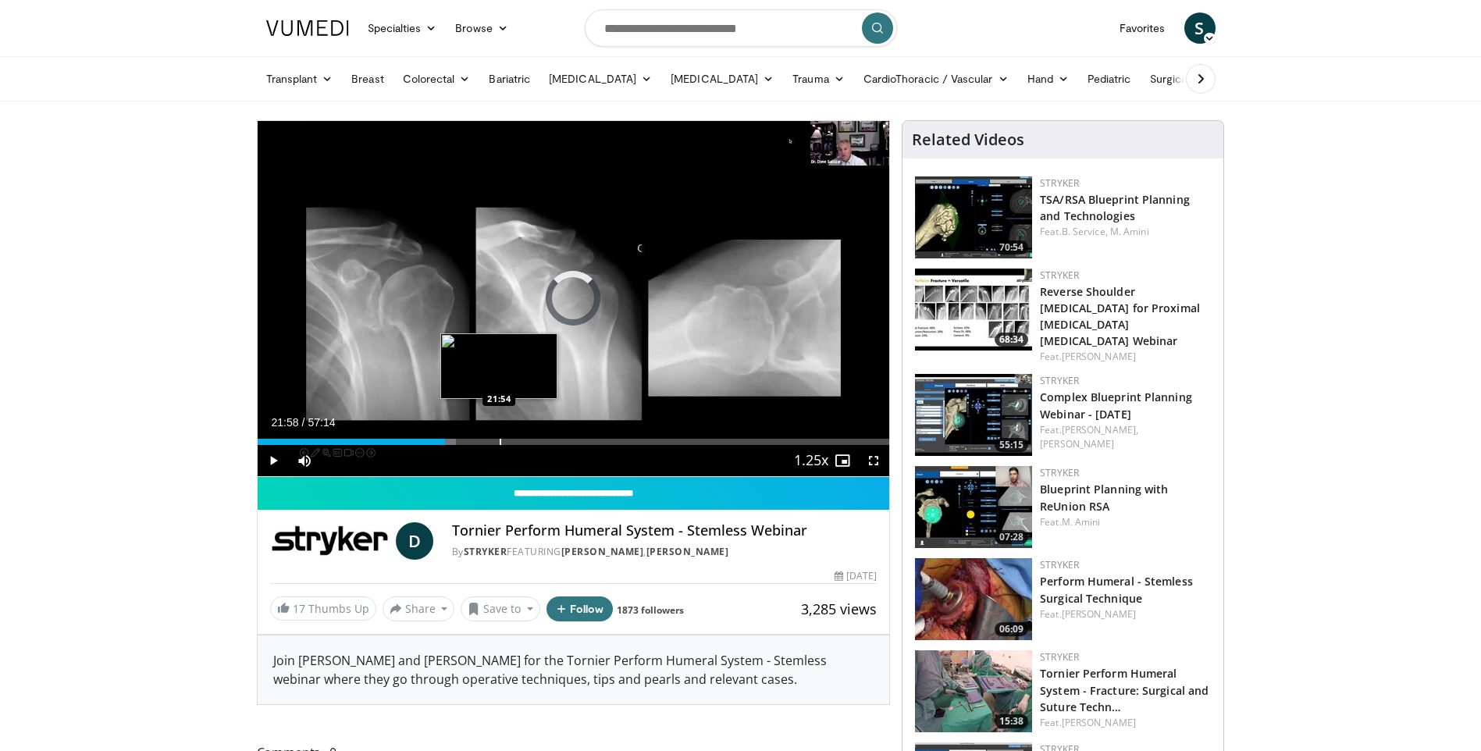
click at [500, 439] on div "Progress Bar" at bounding box center [501, 442] width 2 height 6
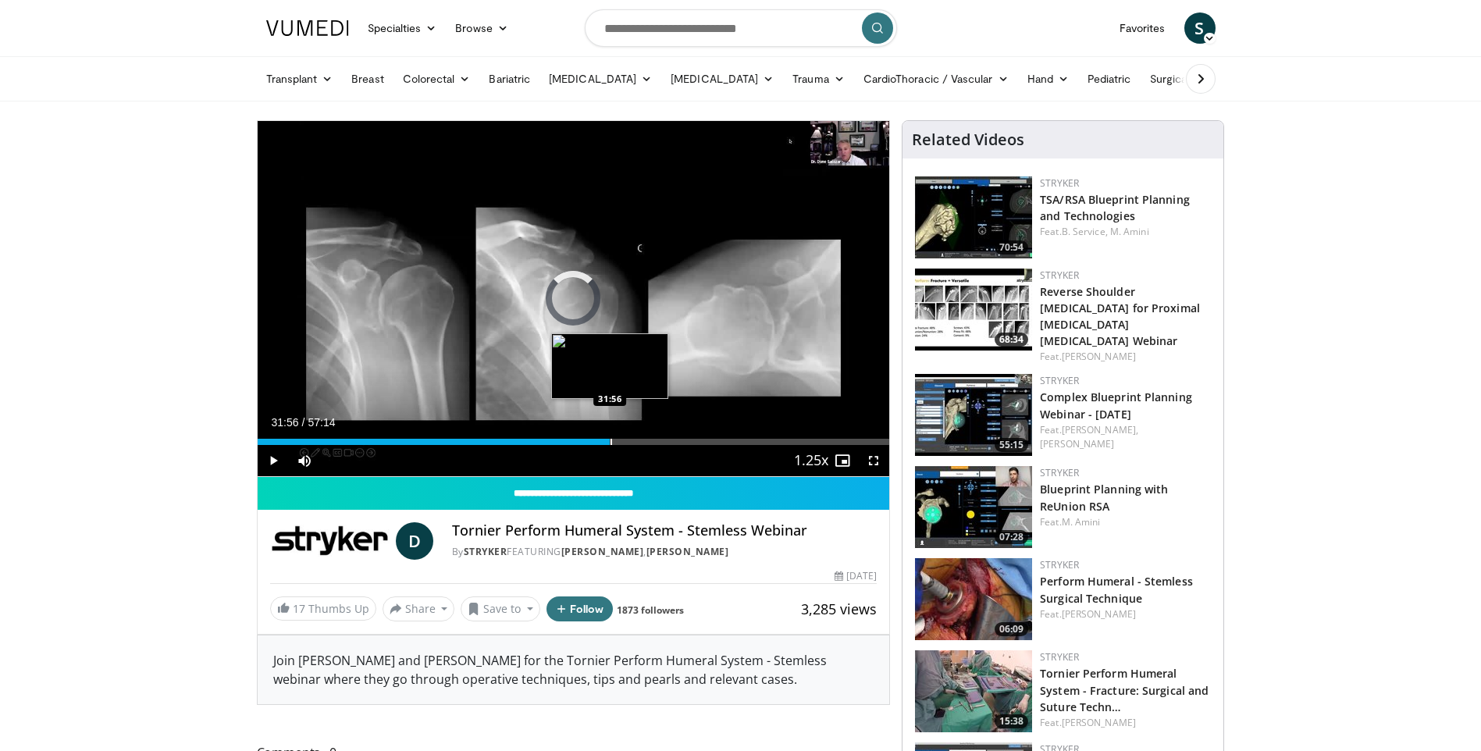
click at [610, 433] on div "Loaded : 38.70% 31:56 31:56" at bounding box center [574, 437] width 633 height 15
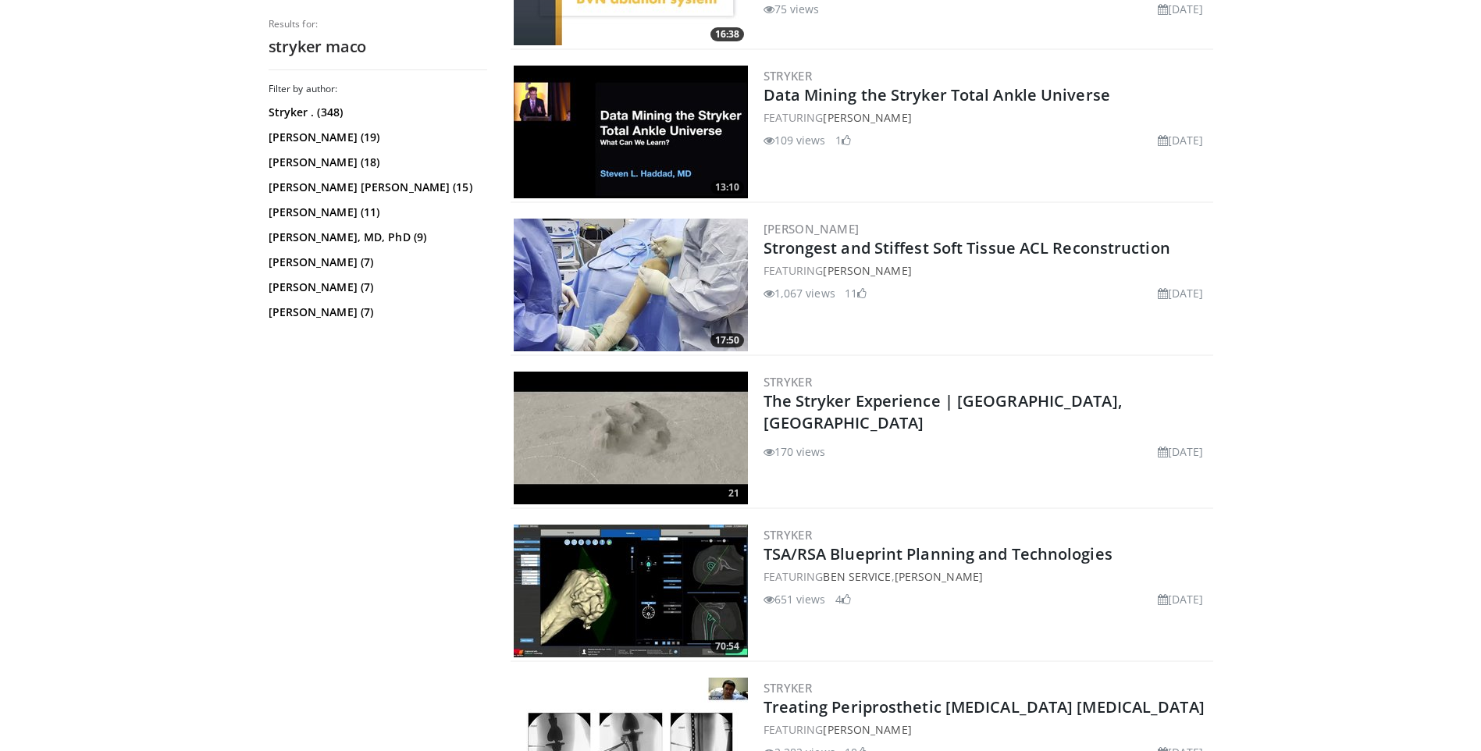
scroll to position [859, 0]
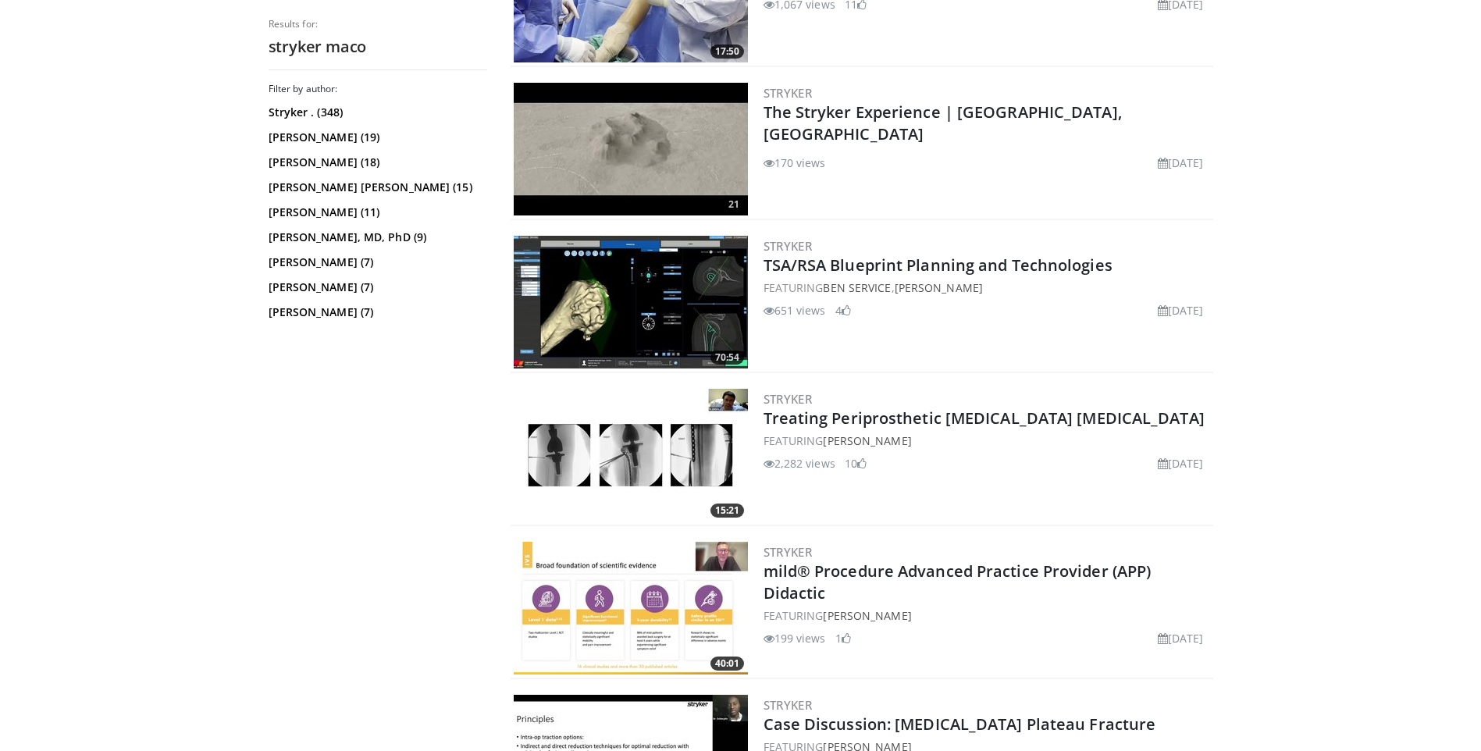
click at [635, 312] on img at bounding box center [631, 302] width 234 height 133
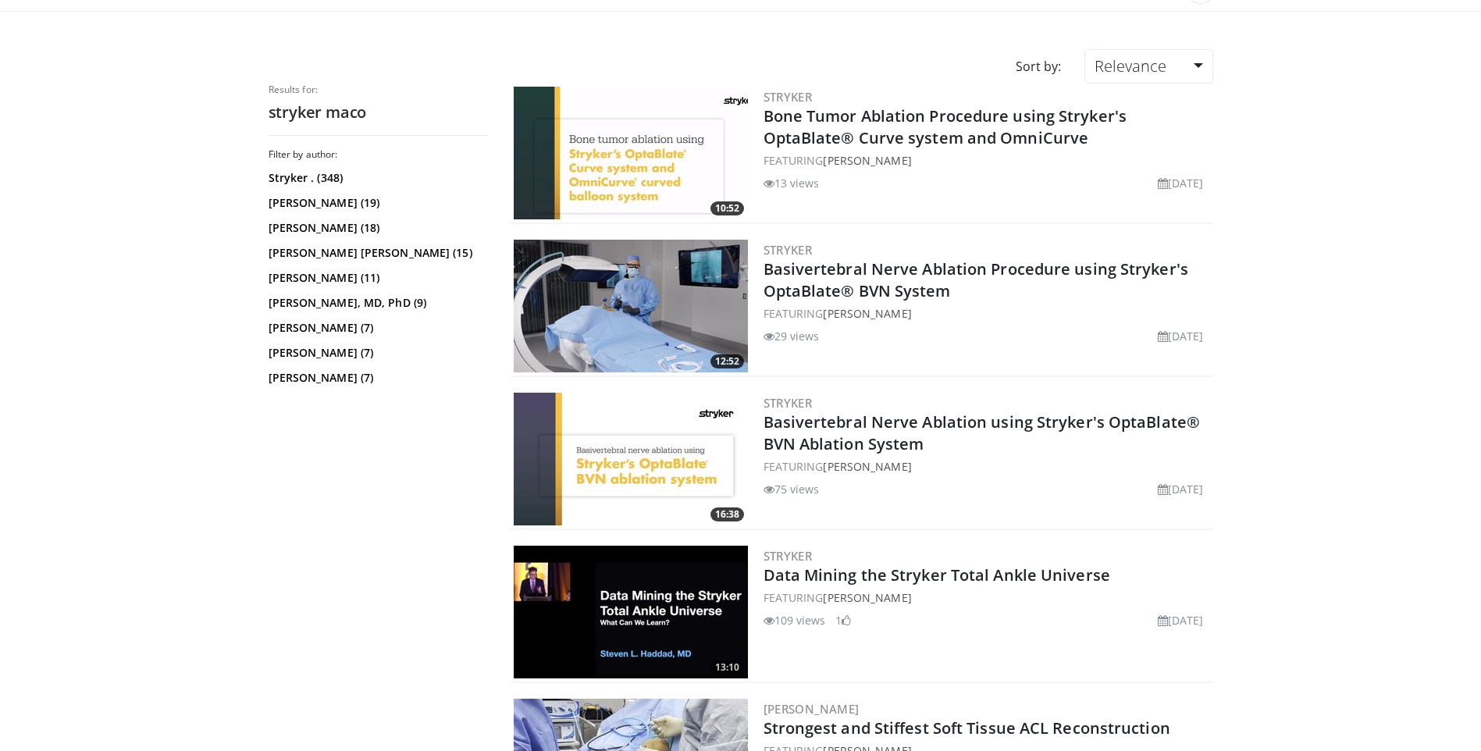
scroll to position [0, 0]
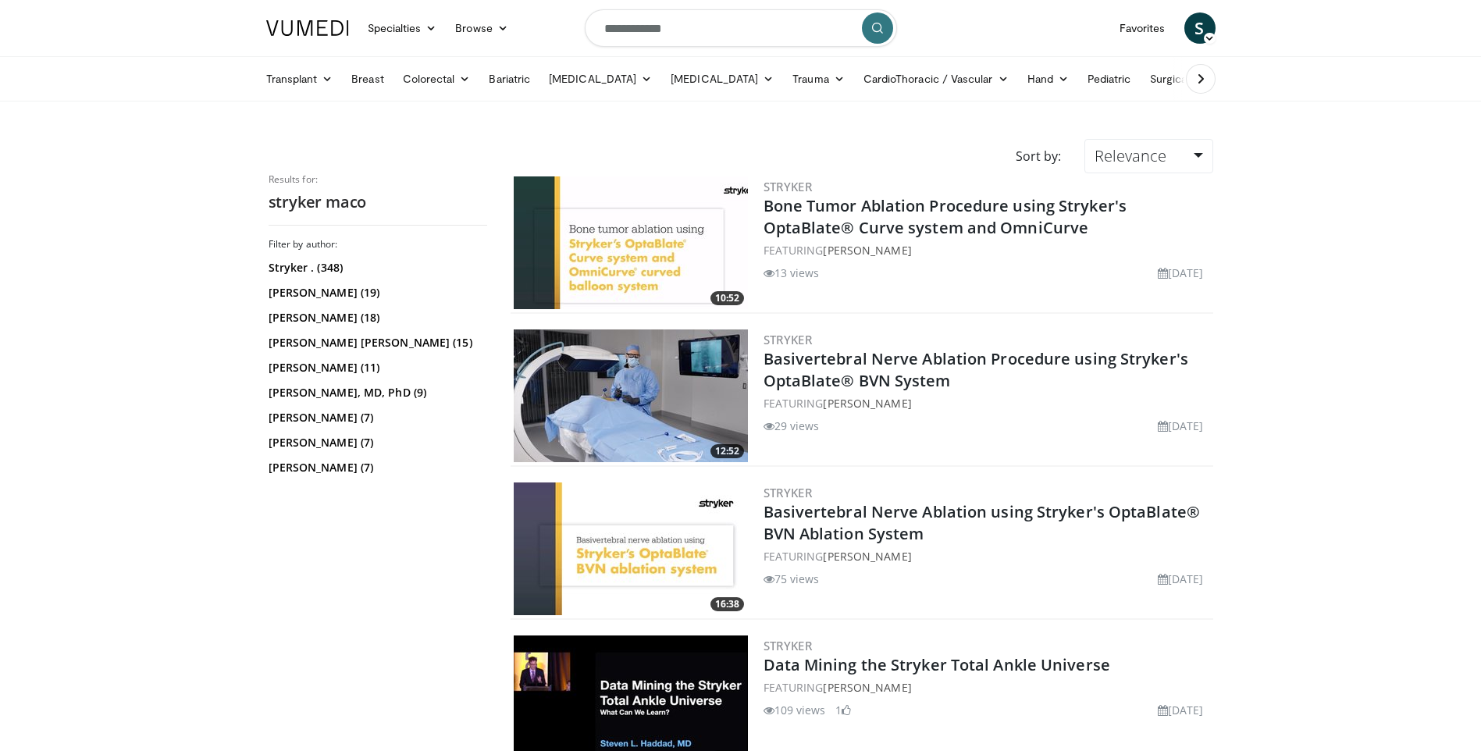
drag, startPoint x: 676, startPoint y: 33, endPoint x: 688, endPoint y: 33, distance: 11.7
click at [686, 33] on input "**********" at bounding box center [741, 27] width 312 height 37
type input "**********"
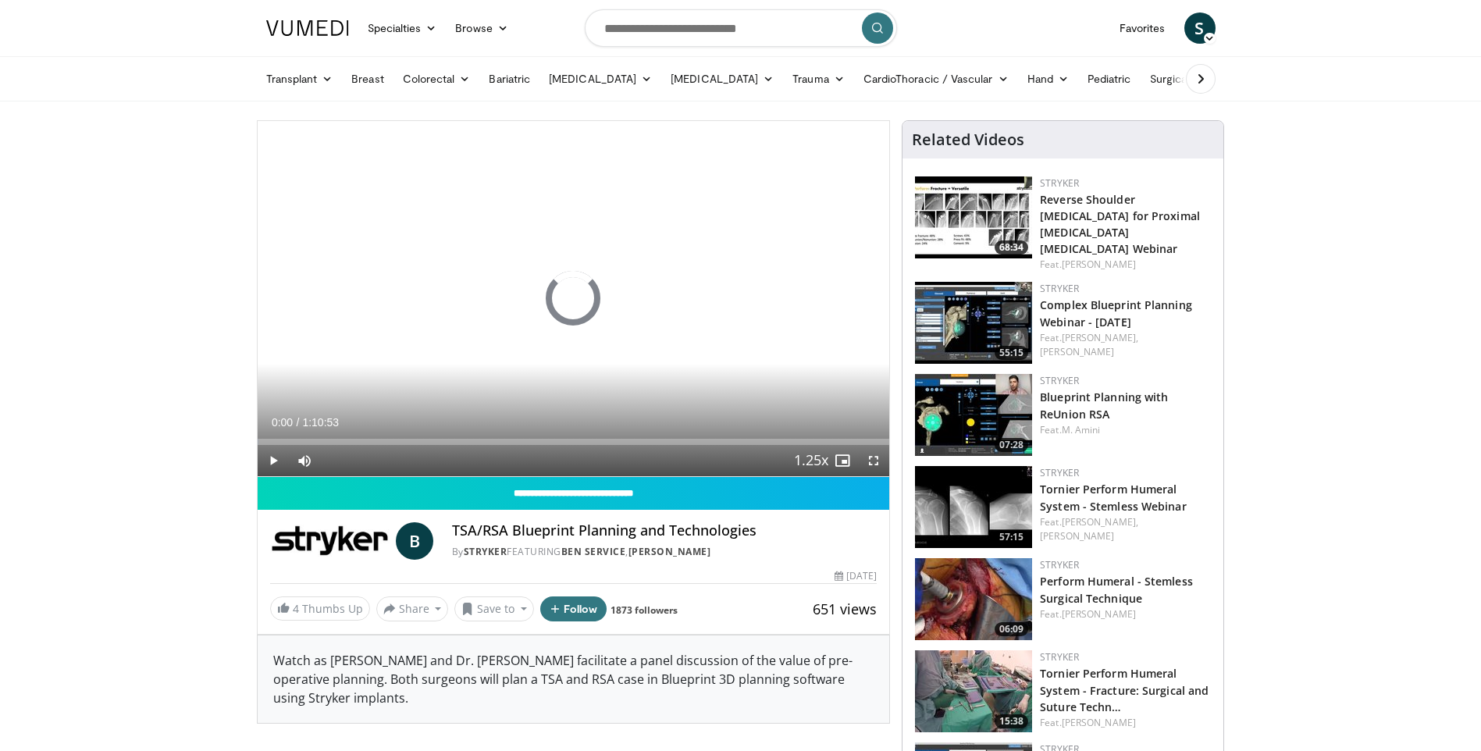
click at [366, 454] on div "Current Time 0:00 / Duration 1:10:53 Play Skip Backward Skip Forward Mute 0% Lo…" at bounding box center [574, 460] width 633 height 31
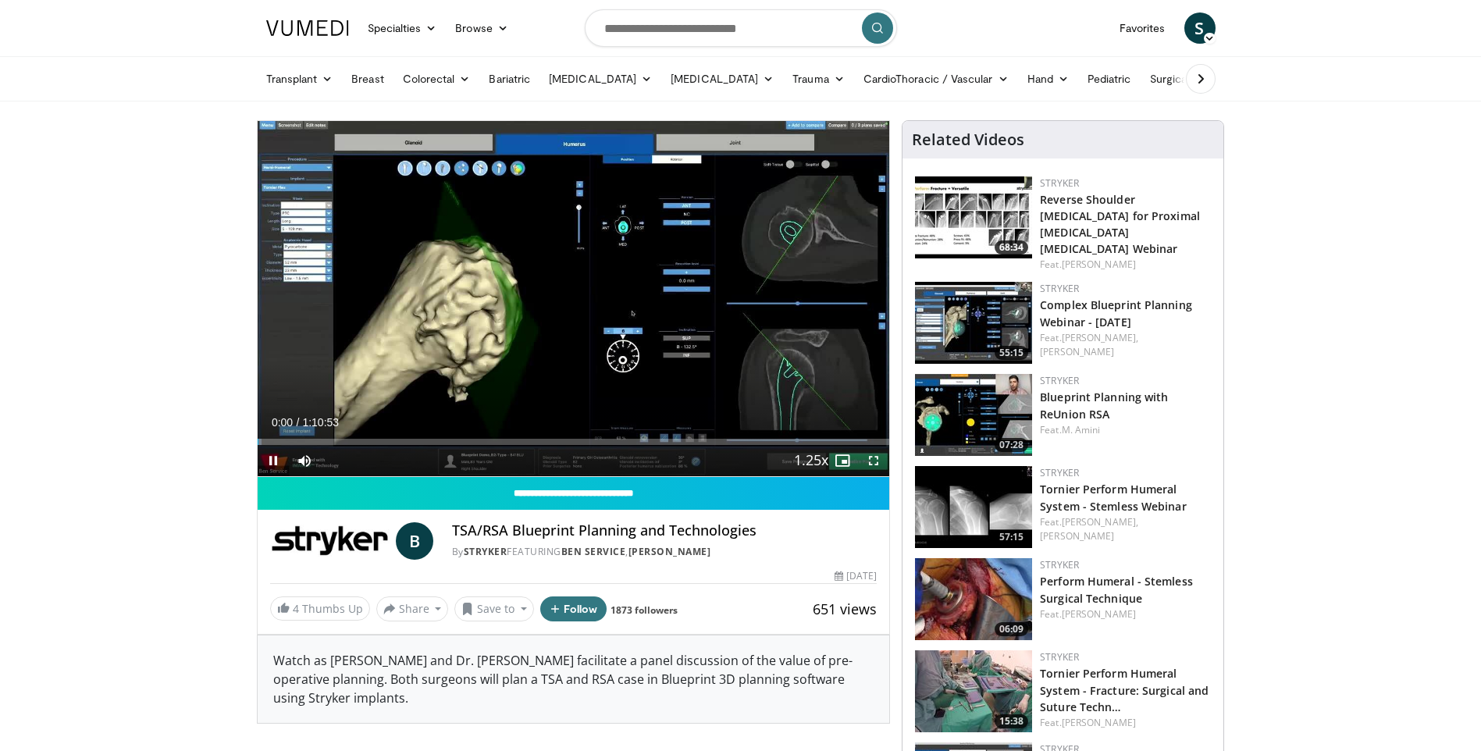
click at [401, 445] on div "Current Time 0:00 / Duration 1:10:53 Pause Skip Backward Skip Forward Mute 0% L…" at bounding box center [574, 460] width 633 height 31
click at [420, 439] on div "Progress Bar" at bounding box center [420, 442] width 2 height 6
click at [547, 440] on div "Progress Bar" at bounding box center [548, 442] width 2 height 6
click at [637, 440] on div "Progress Bar" at bounding box center [638, 442] width 2 height 6
click at [736, 445] on div "Current Time 42:27 / Duration 1:10:53 Pause Skip Backward Skip Forward Mute 0% …" at bounding box center [574, 460] width 633 height 31
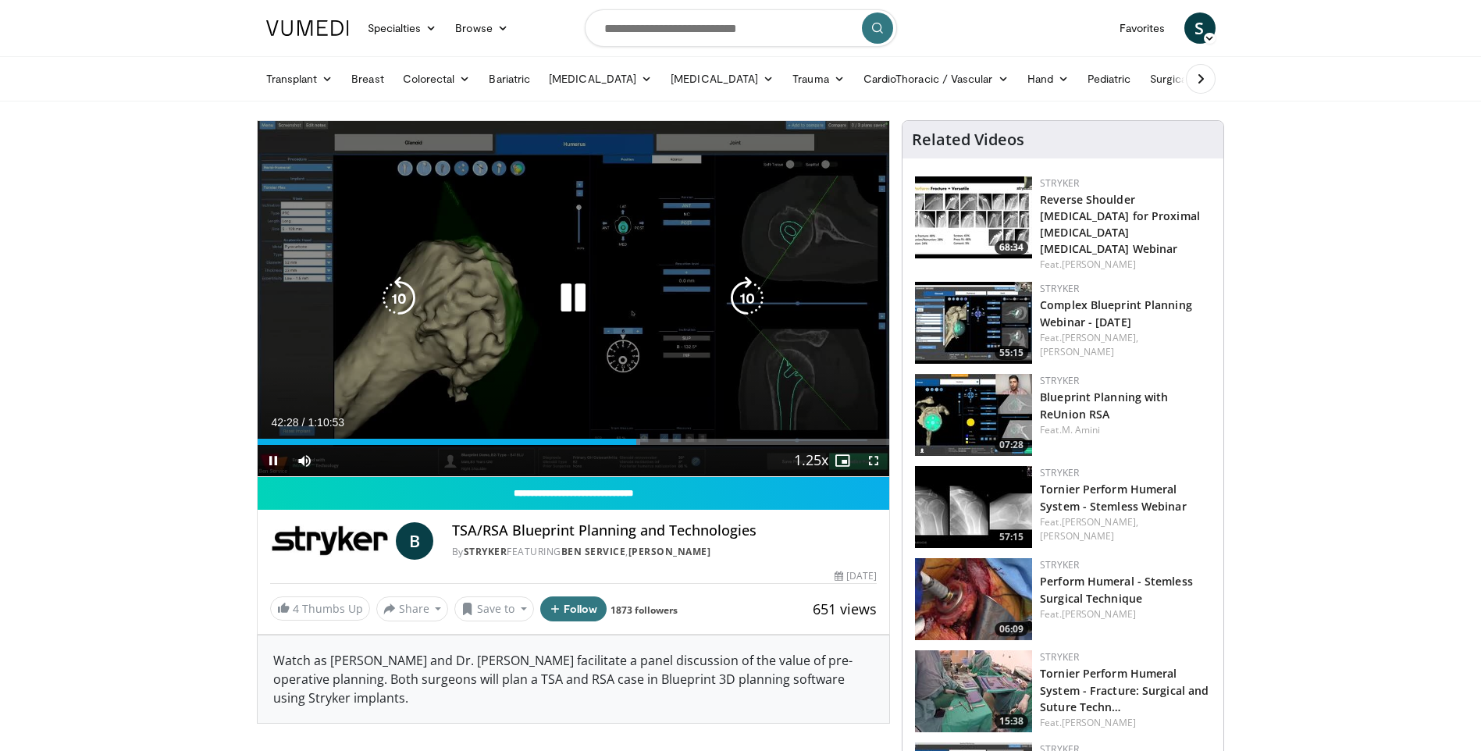
click at [761, 440] on div "Loaded : 60.64% 0:42:28 0:47:36" at bounding box center [574, 442] width 633 height 6
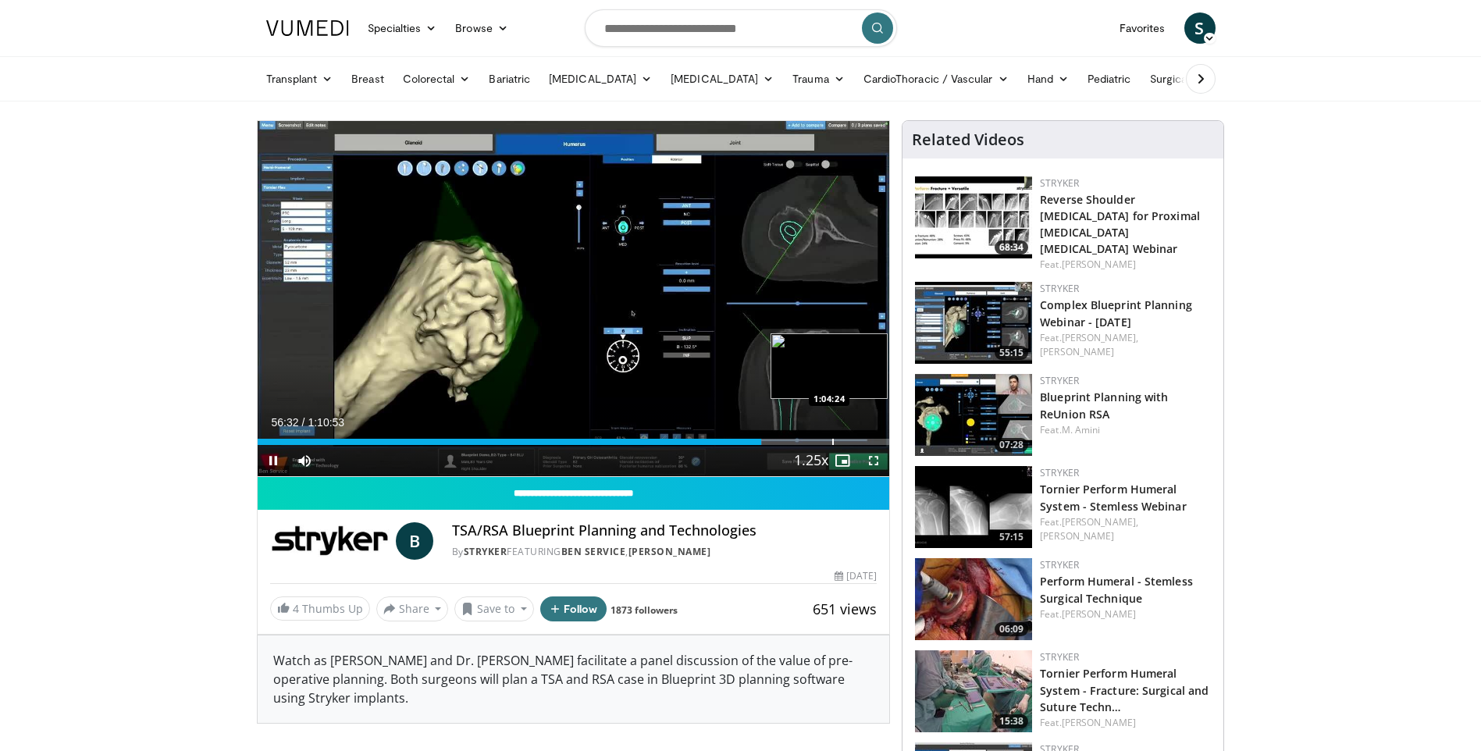
click at [832, 439] on div "Progress Bar" at bounding box center [833, 442] width 2 height 6
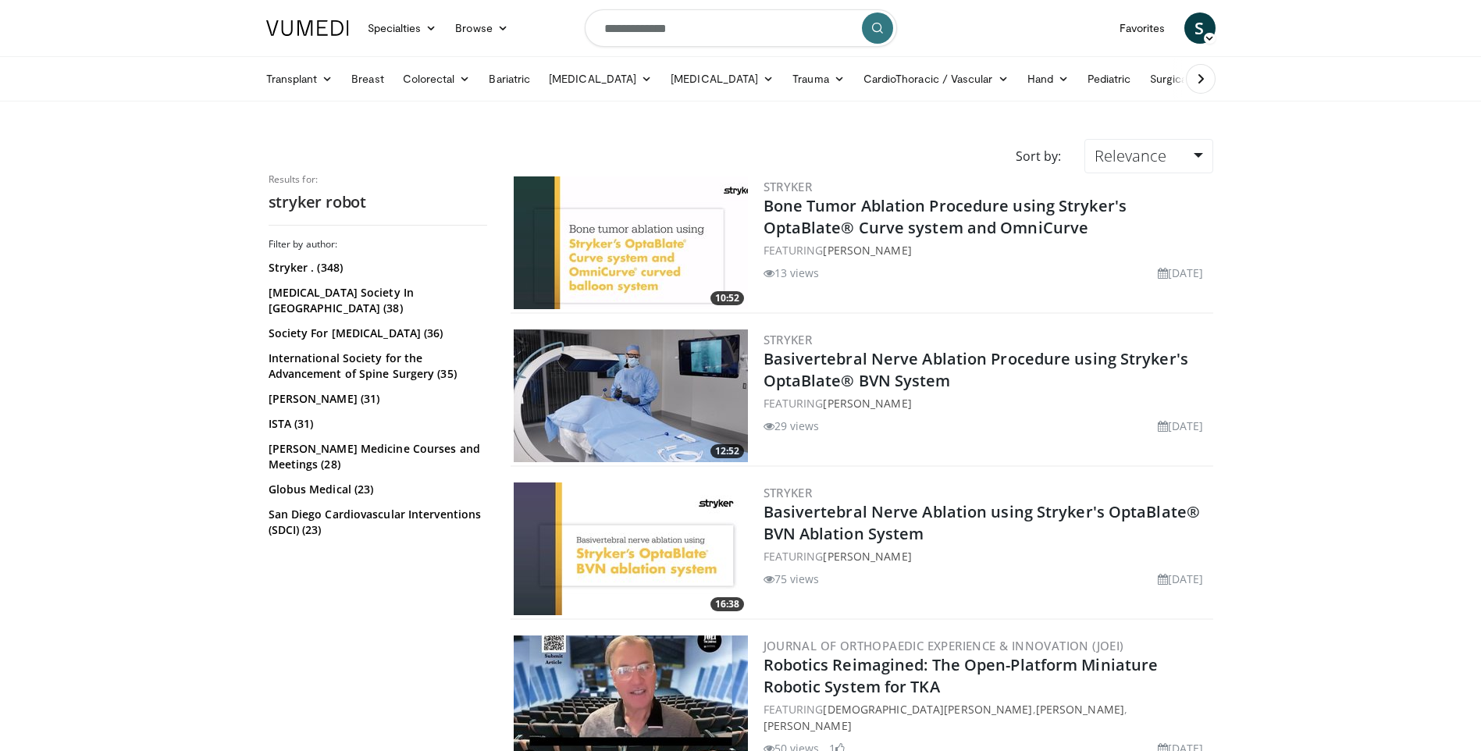
click at [699, 32] on input "**********" at bounding box center [741, 27] width 312 height 37
type input "**********"
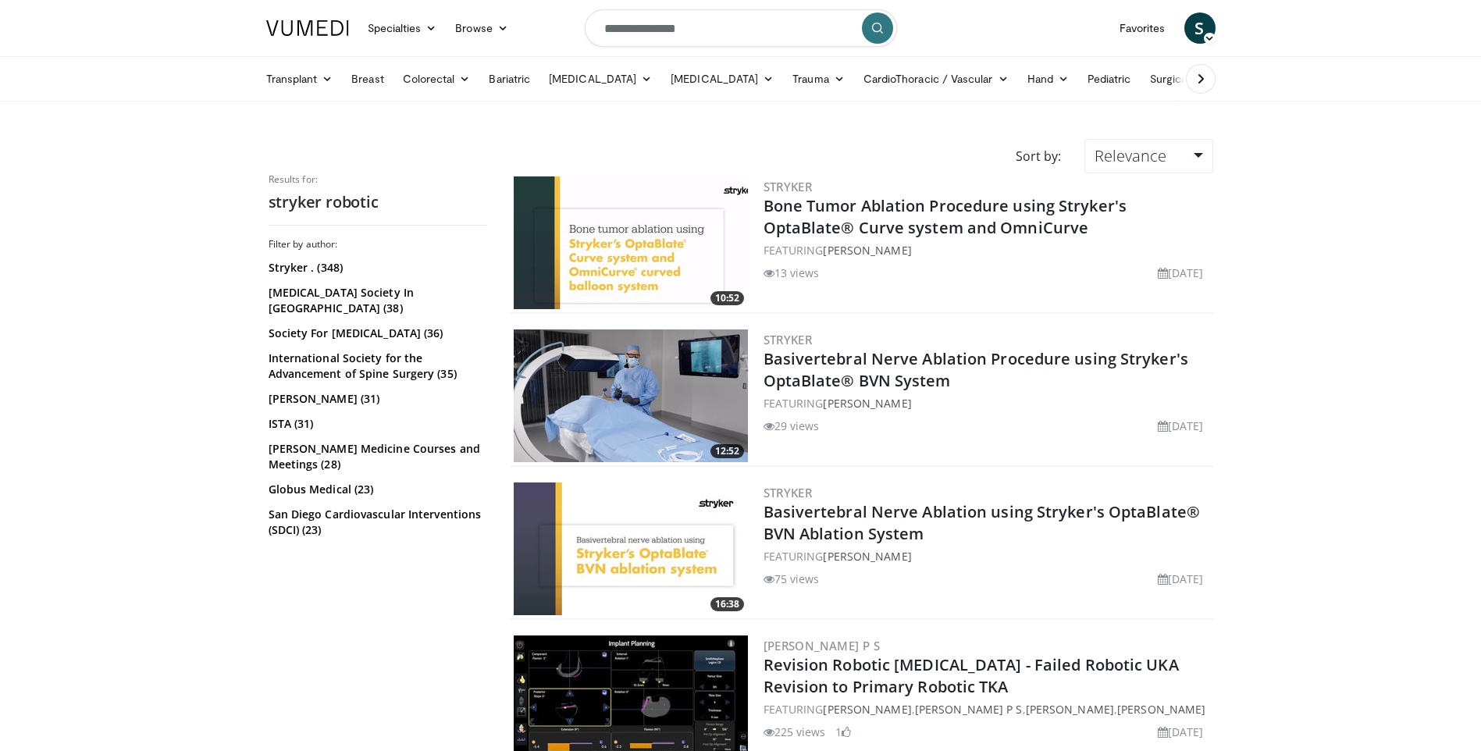
click at [725, 28] on input "**********" at bounding box center [741, 27] width 312 height 37
type input "**********"
